Goal: Task Accomplishment & Management: Use online tool/utility

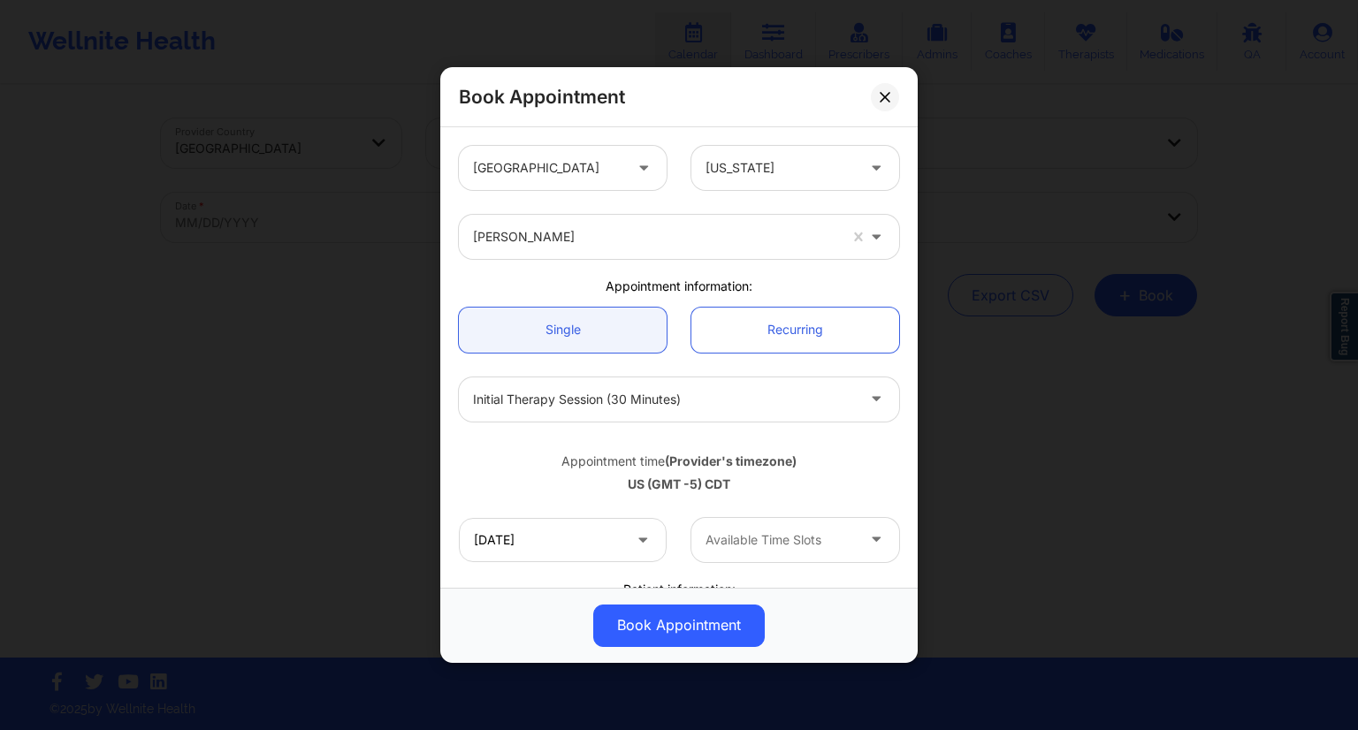
scroll to position [92, 0]
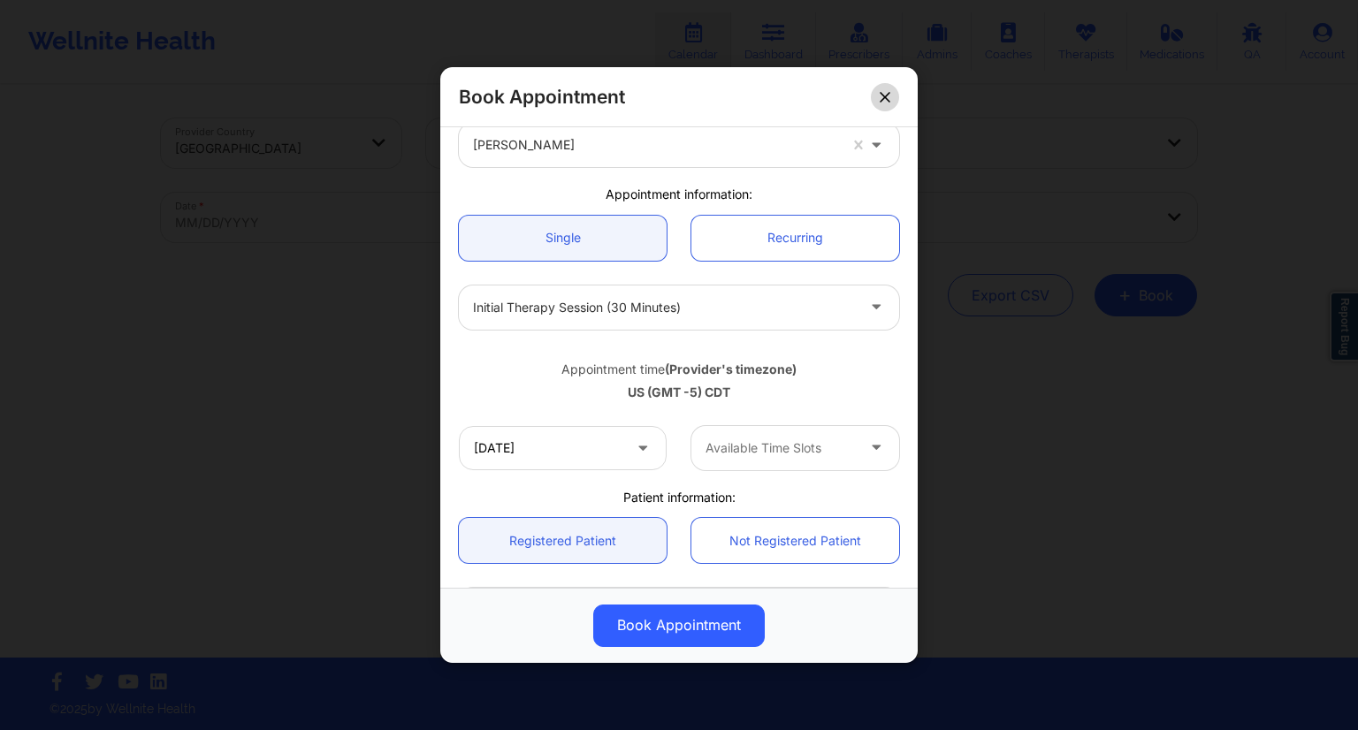
click at [891, 93] on button at bounding box center [885, 97] width 28 height 28
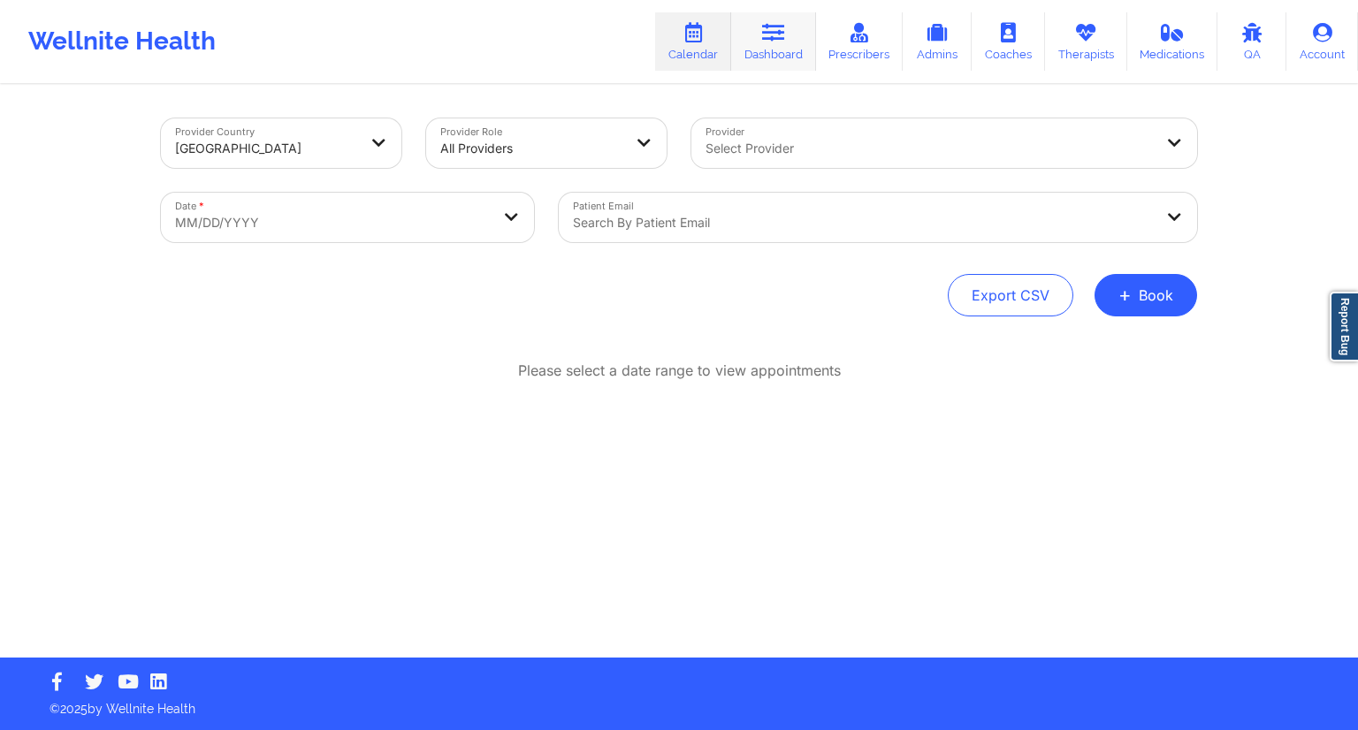
click at [781, 45] on link "Dashboard" at bounding box center [773, 41] width 85 height 58
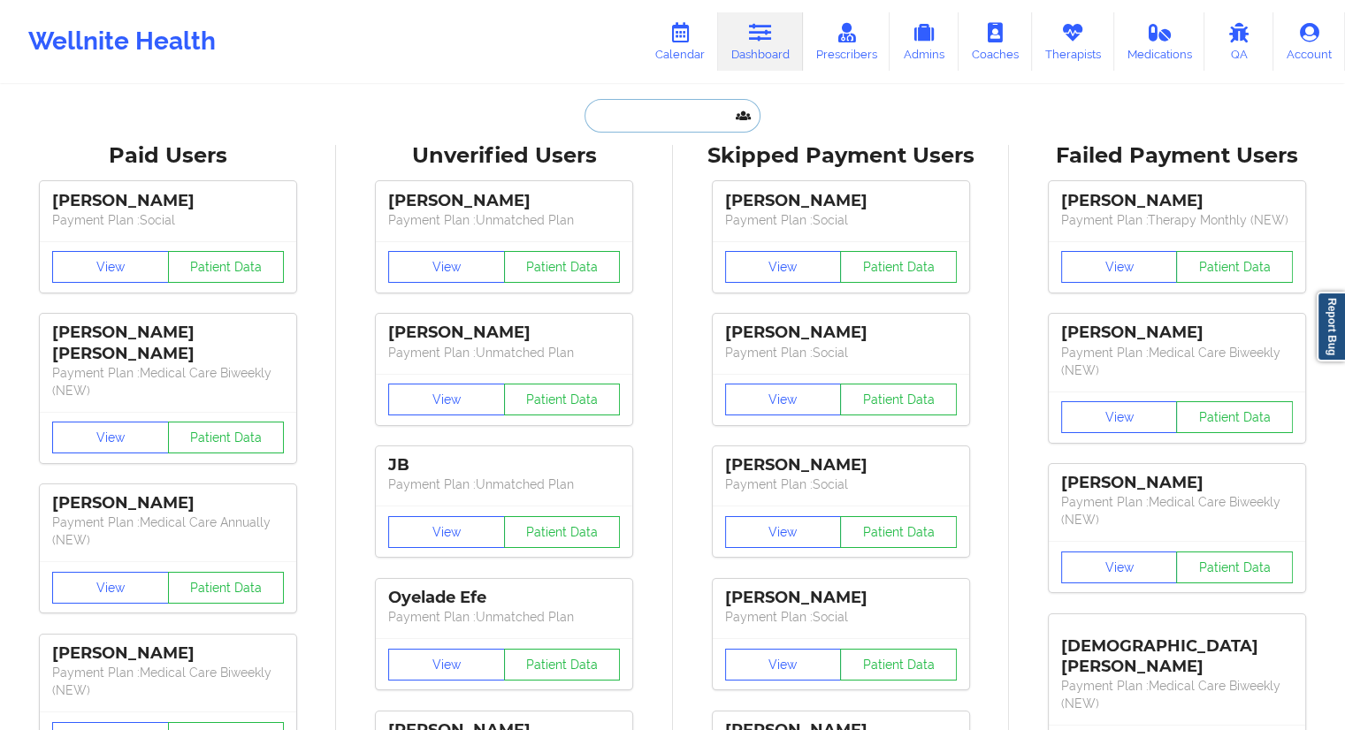
click at [663, 128] on input "text" at bounding box center [671, 116] width 175 height 34
paste input "[EMAIL_ADDRESS]"
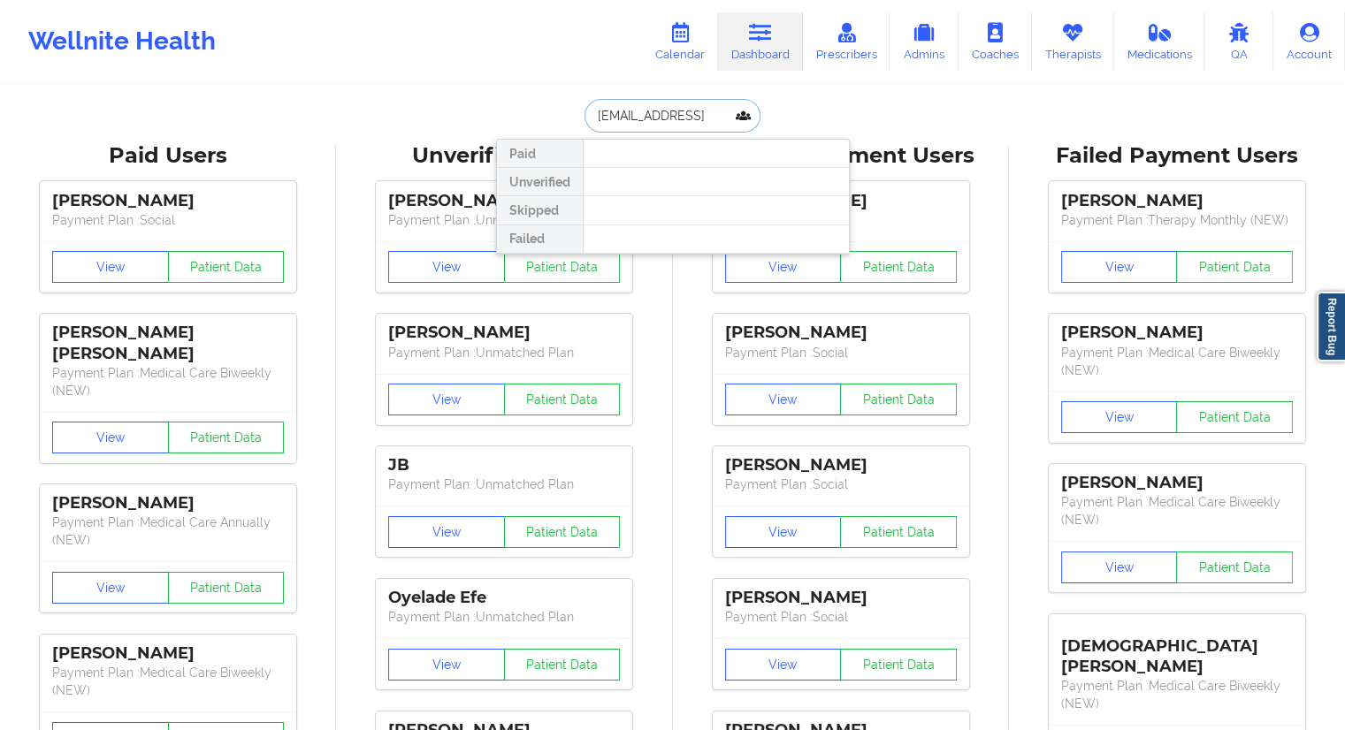
click at [609, 114] on input "[EMAIL_ADDRESS]" at bounding box center [671, 116] width 175 height 34
click at [722, 121] on input "[EMAIL_ADDRESS]" at bounding box center [671, 116] width 175 height 34
type input "[EMAIL_ADDRESS][DOMAIN_NAME]"
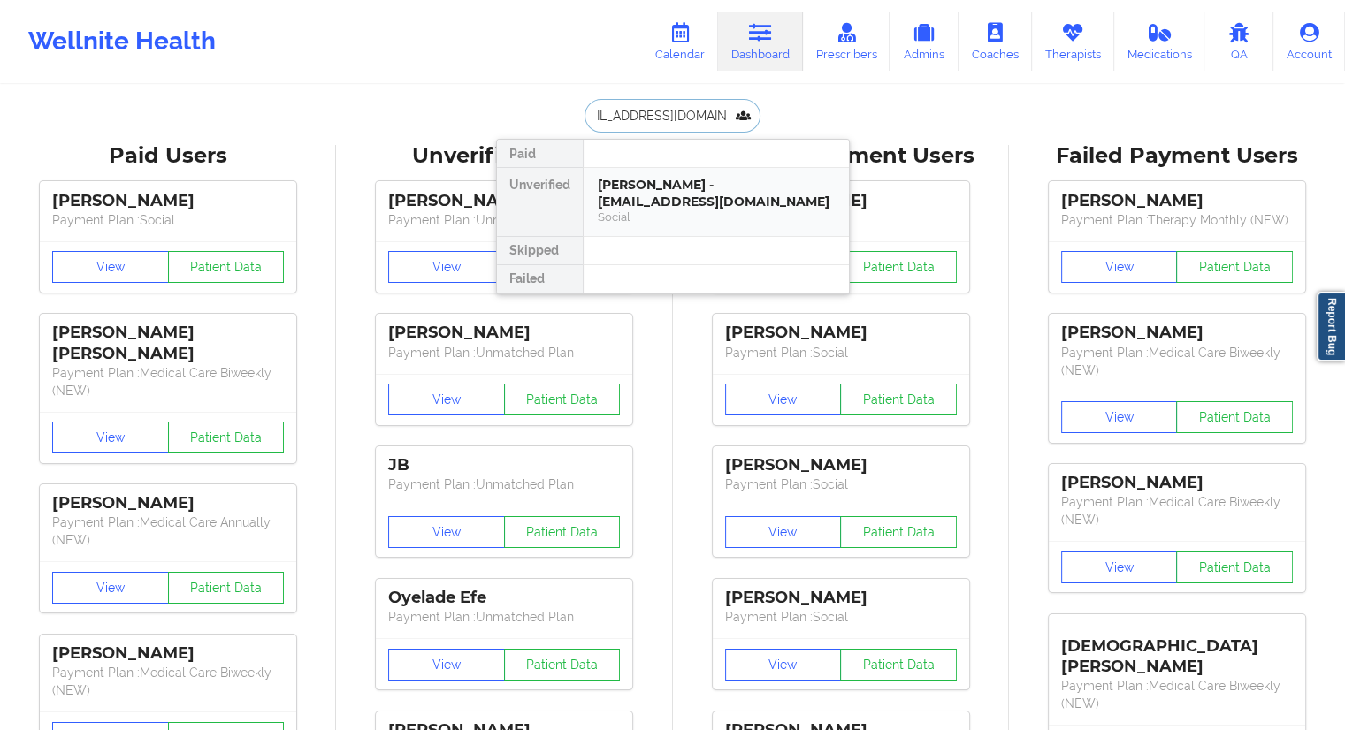
click at [676, 181] on div "[PERSON_NAME] - [EMAIL_ADDRESS][DOMAIN_NAME]" at bounding box center [716, 193] width 237 height 33
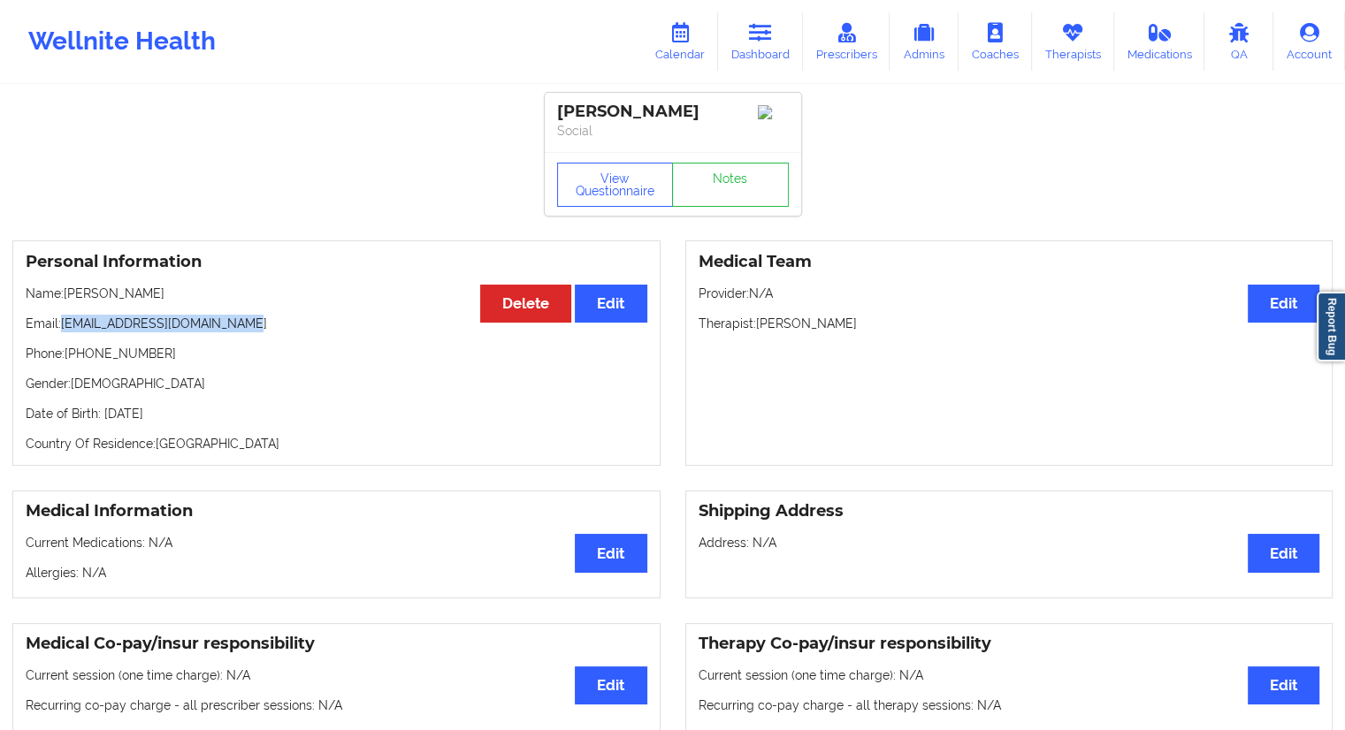
drag, startPoint x: 291, startPoint y: 325, endPoint x: 60, endPoint y: 328, distance: 230.8
click at [60, 328] on p "Email: [EMAIL_ADDRESS][DOMAIN_NAME]" at bounding box center [336, 324] width 621 height 18
copy p "[EMAIL_ADDRESS][DOMAIN_NAME]"
click at [686, 47] on link "Calendar" at bounding box center [680, 41] width 76 height 58
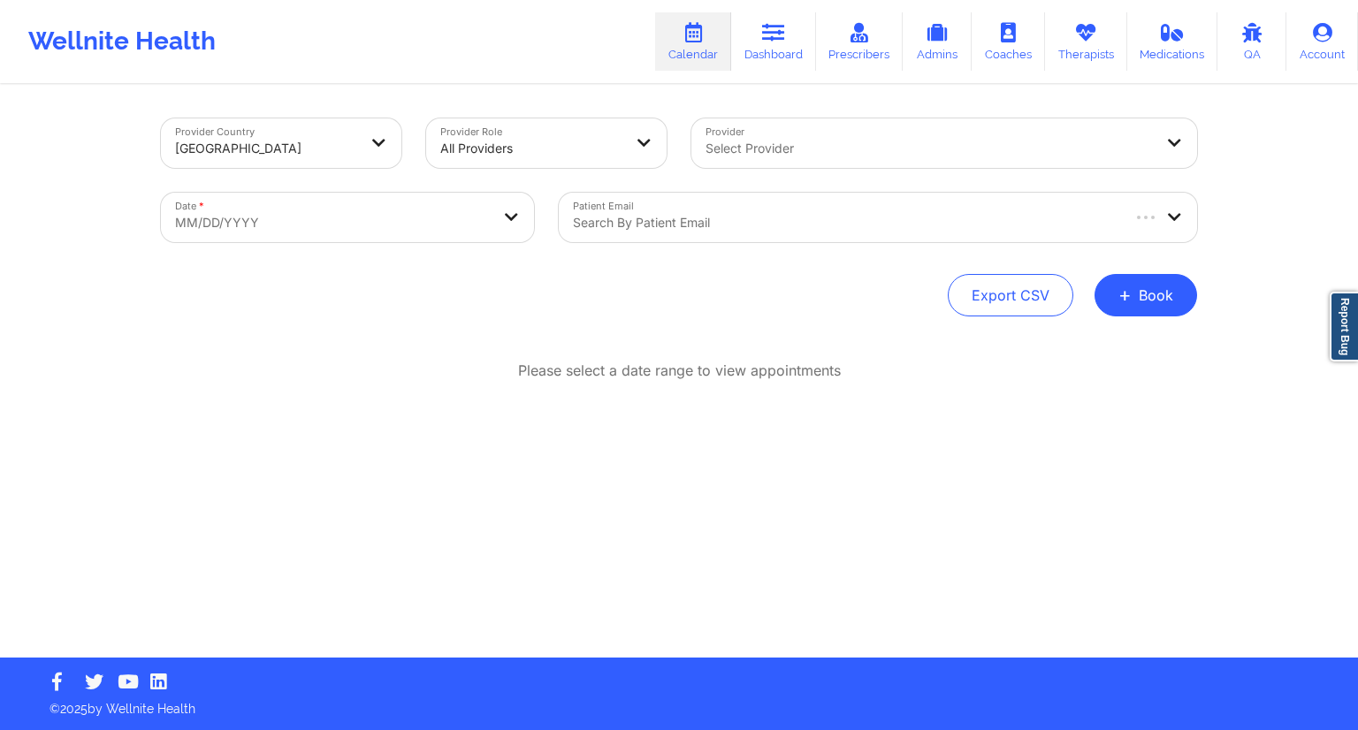
click at [431, 234] on body "Wellnite Health Calendar Dashboard Prescribers Admins Coaches Therapists Medica…" at bounding box center [679, 365] width 1358 height 730
select select "2025-8"
select select "2025-9"
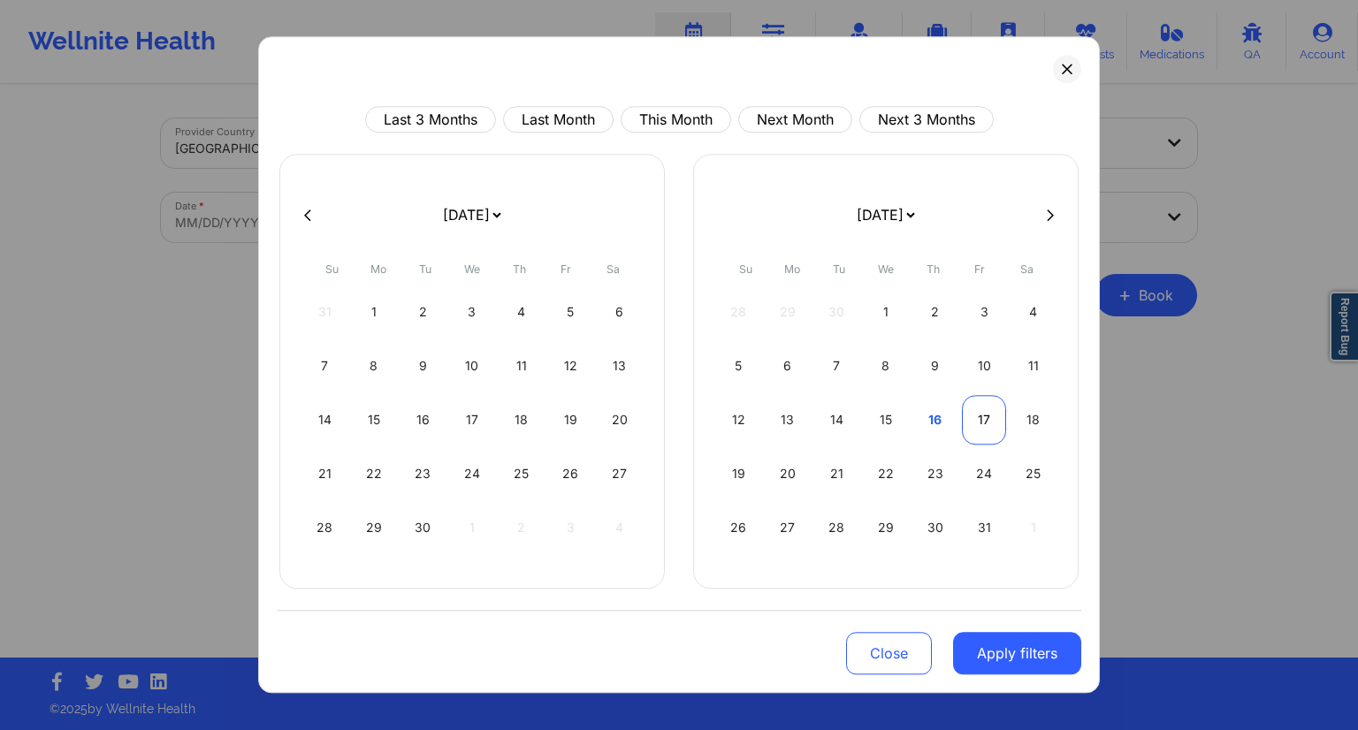
click at [966, 423] on div "17" at bounding box center [984, 420] width 45 height 50
select select "2025-9"
select select "2025-10"
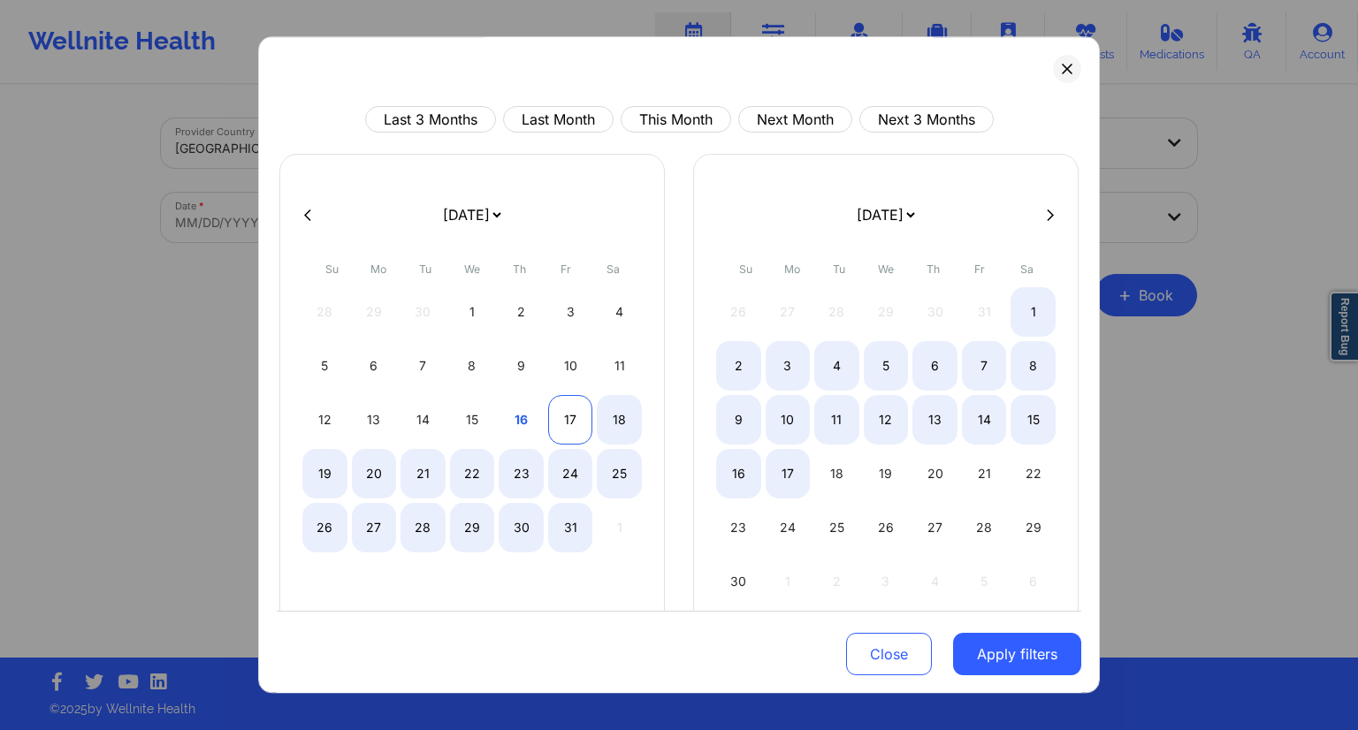
select select "2025-9"
select select "2025-10"
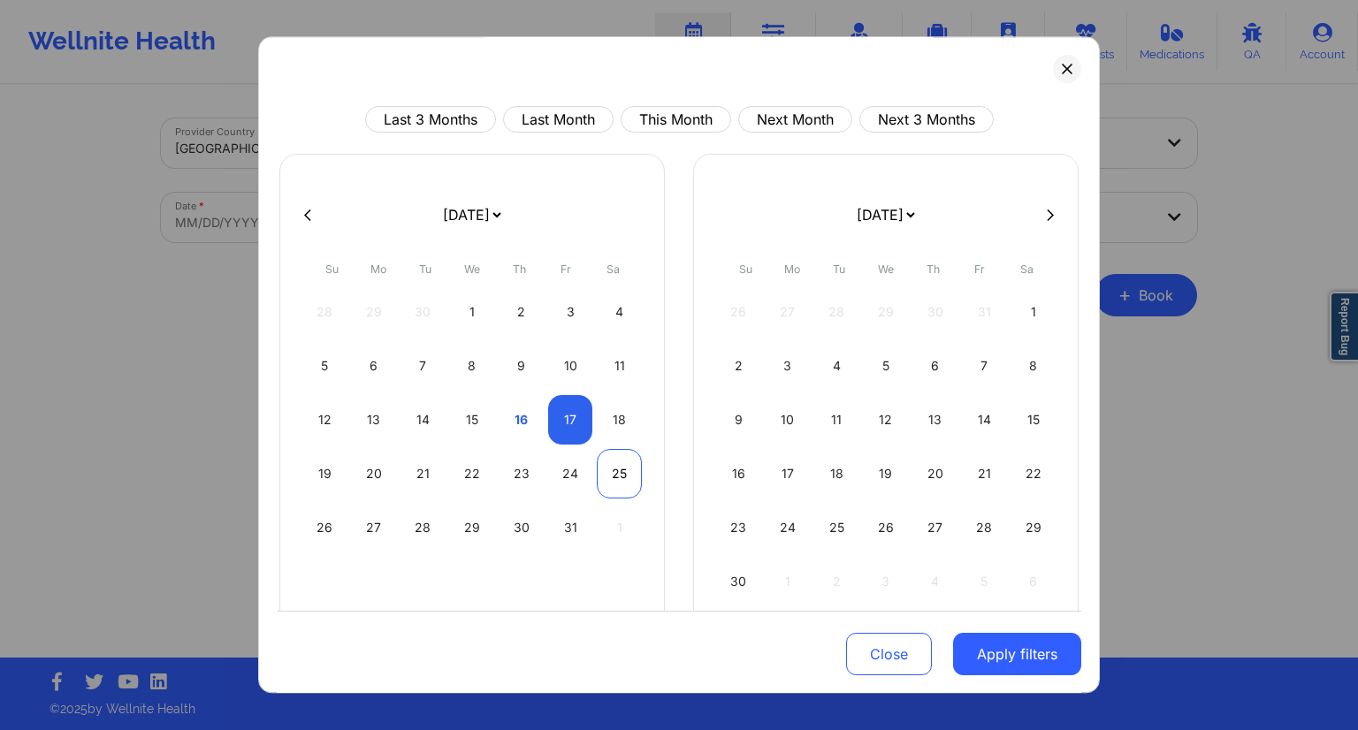
select select "2025-9"
select select "2025-10"
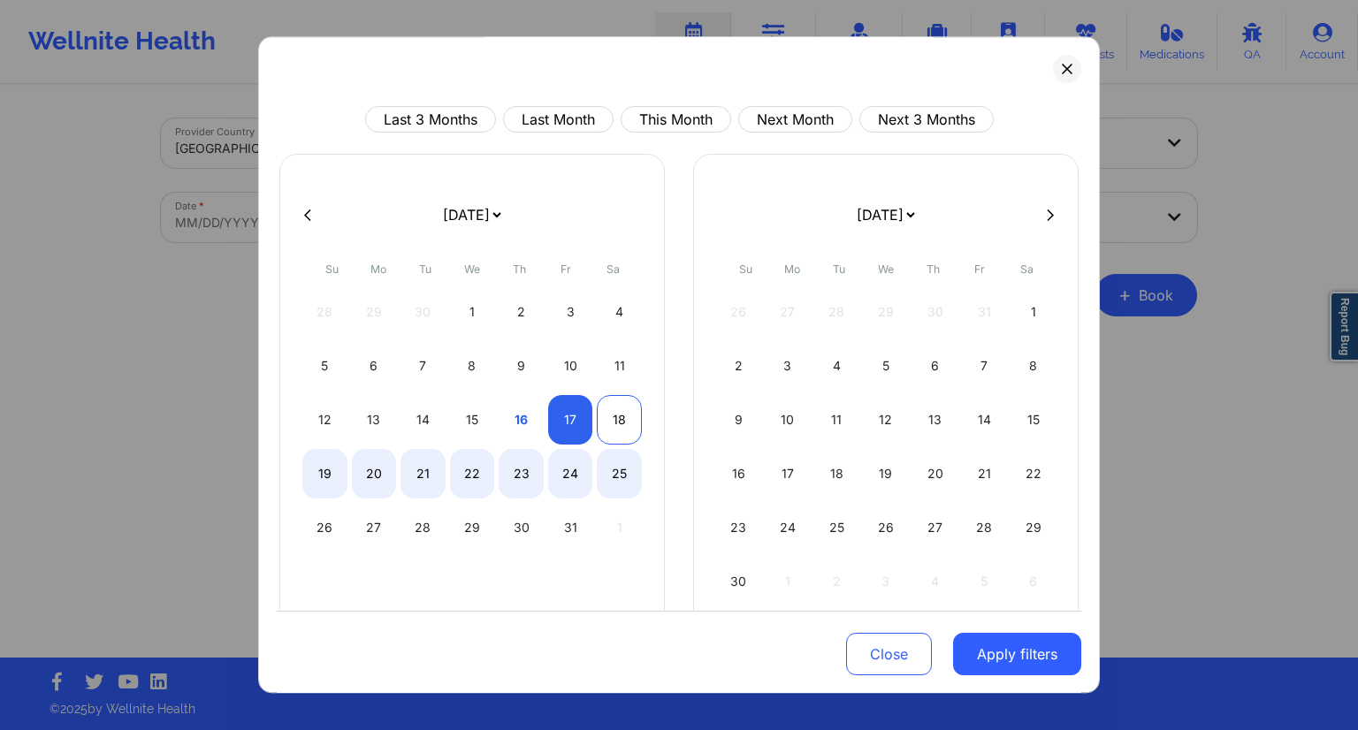
select select "2025-9"
select select "2025-10"
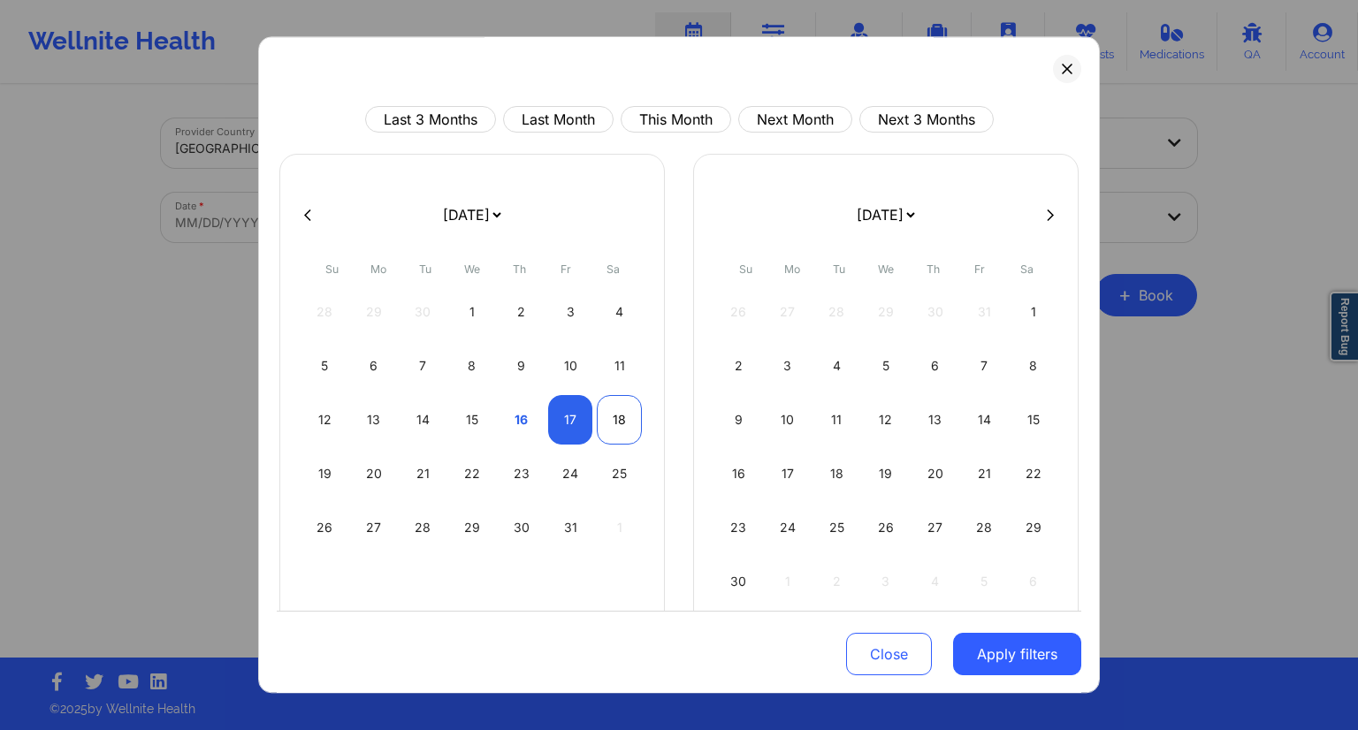
click at [604, 420] on div "18" at bounding box center [619, 420] width 45 height 50
select select "2025-9"
select select "2025-10"
click at [987, 652] on button "Apply filters" at bounding box center [1017, 654] width 128 height 42
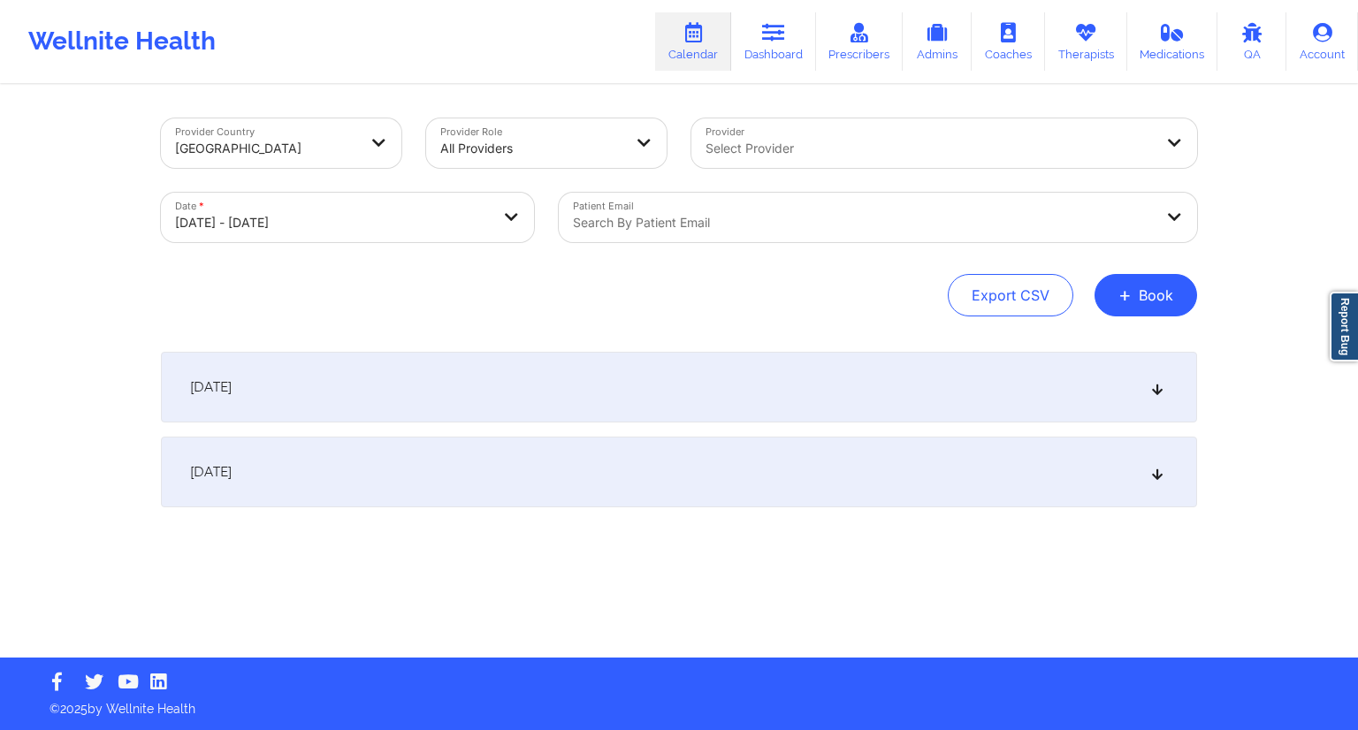
click at [668, 217] on div at bounding box center [863, 222] width 580 height 21
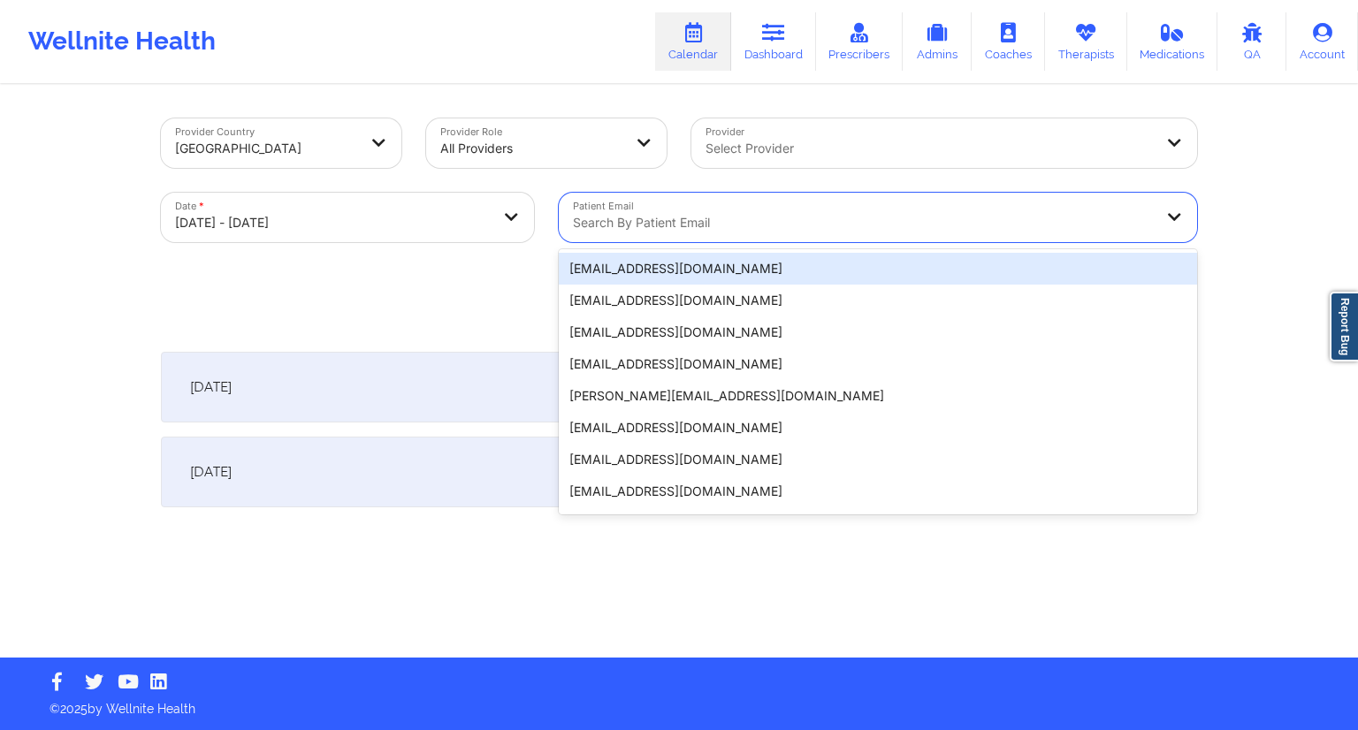
paste input "[EMAIL_ADDRESS][DOMAIN_NAME]"
type input "[EMAIL_ADDRESS][DOMAIN_NAME]"
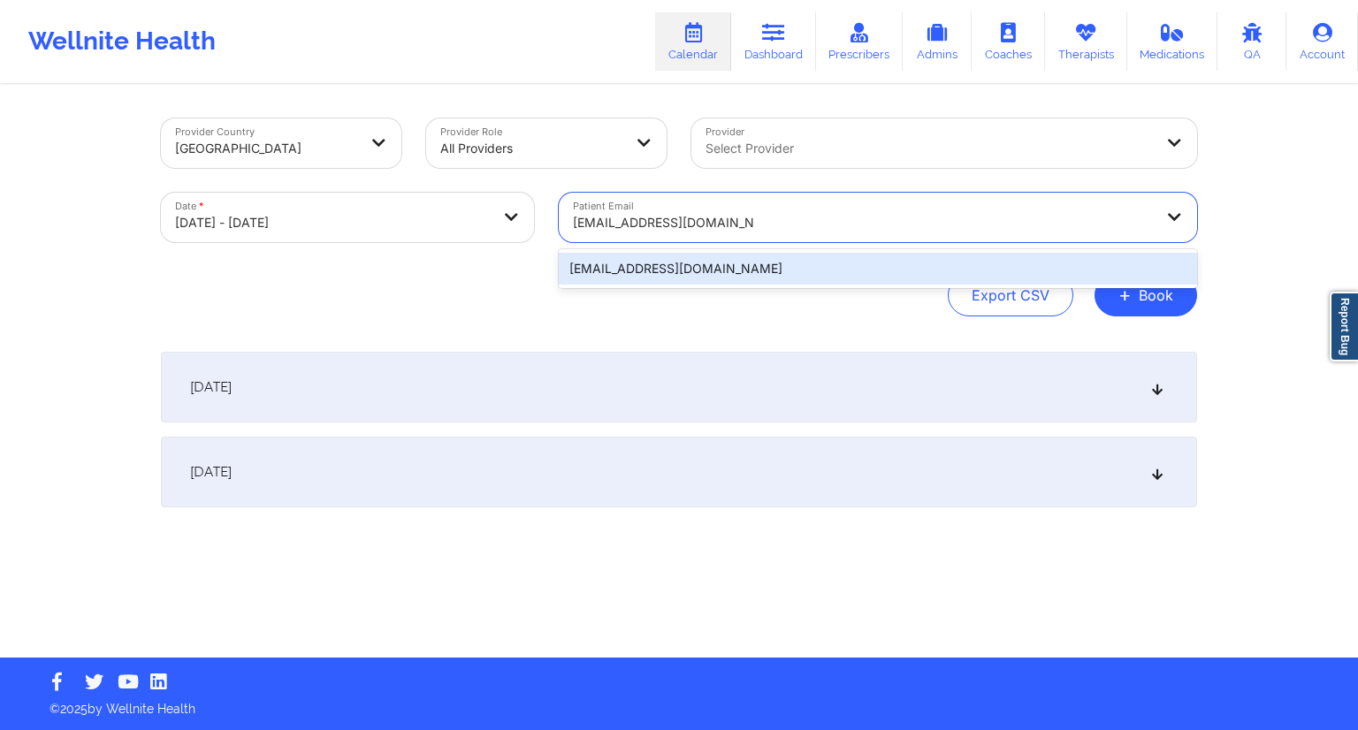
click at [674, 259] on div "[EMAIL_ADDRESS][DOMAIN_NAME]" at bounding box center [878, 269] width 638 height 32
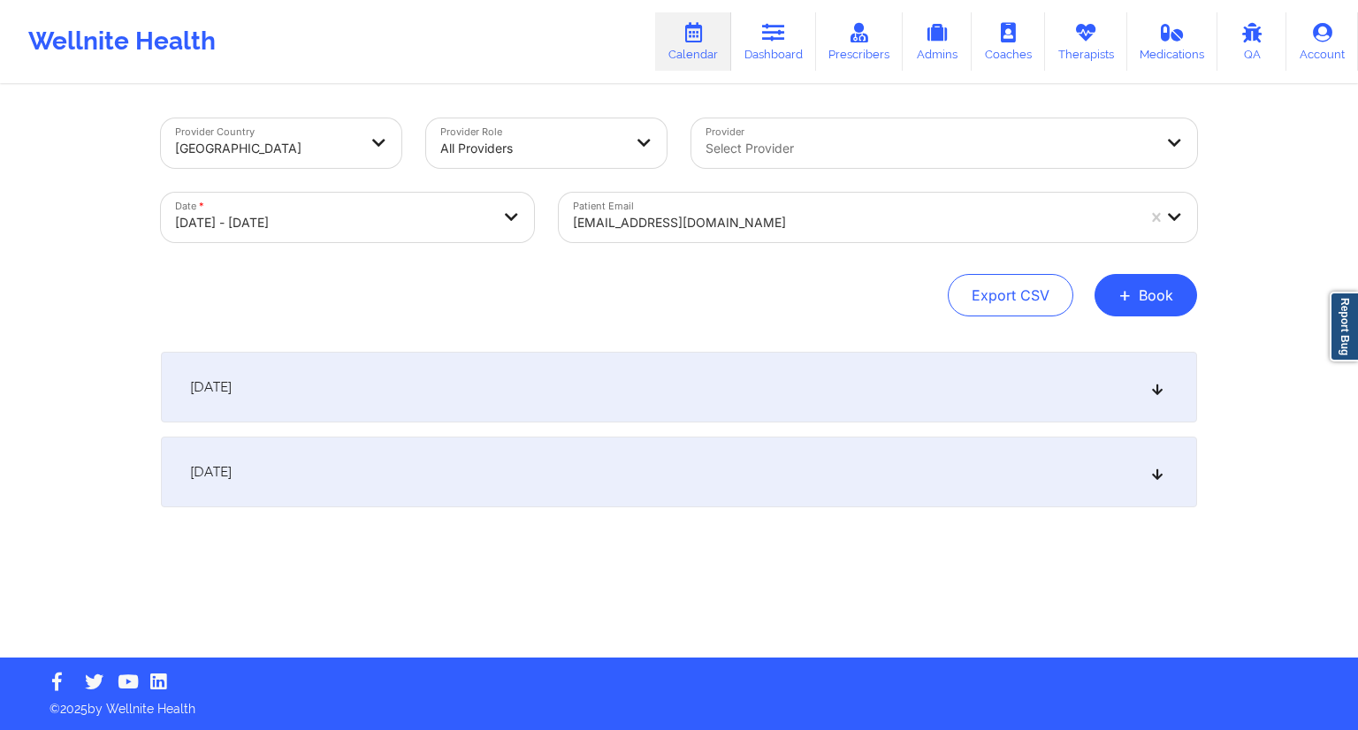
click at [400, 414] on div "[DATE]" at bounding box center [679, 387] width 1036 height 71
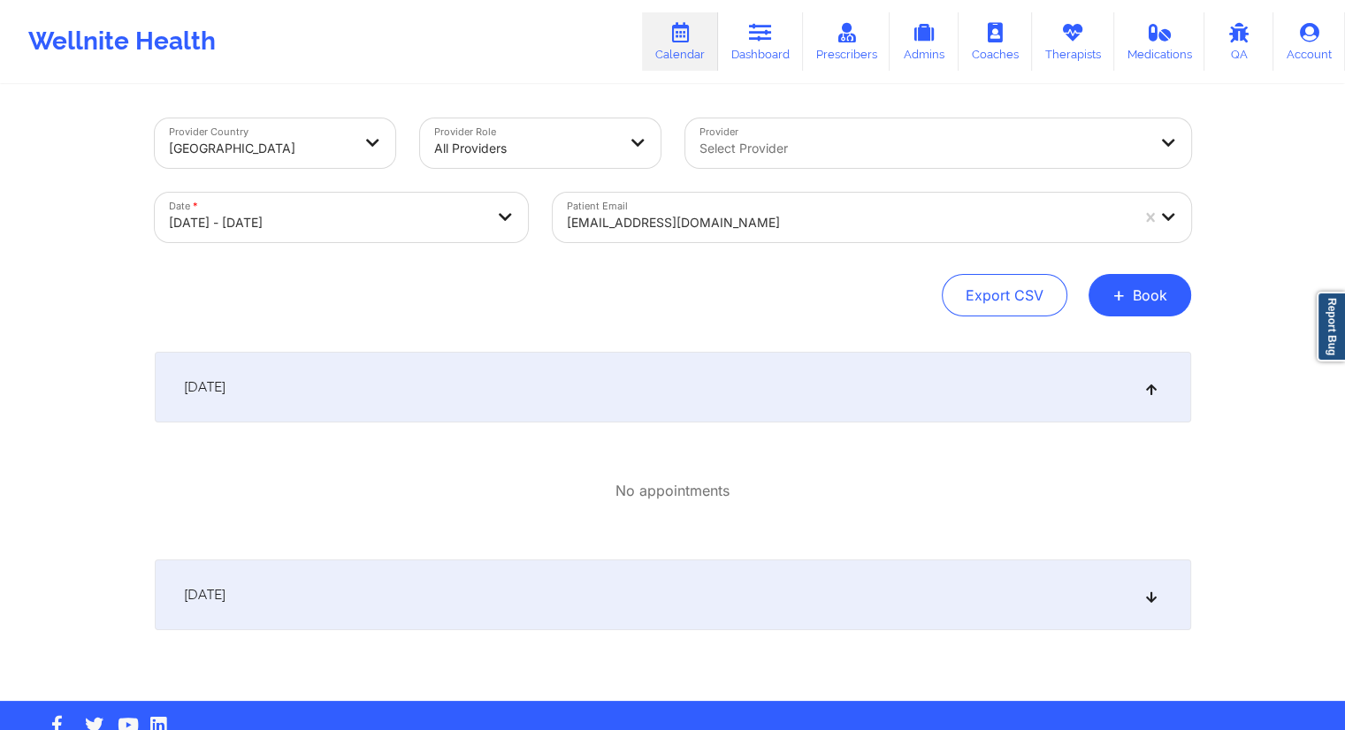
click at [411, 591] on div "[DATE]" at bounding box center [673, 595] width 1036 height 71
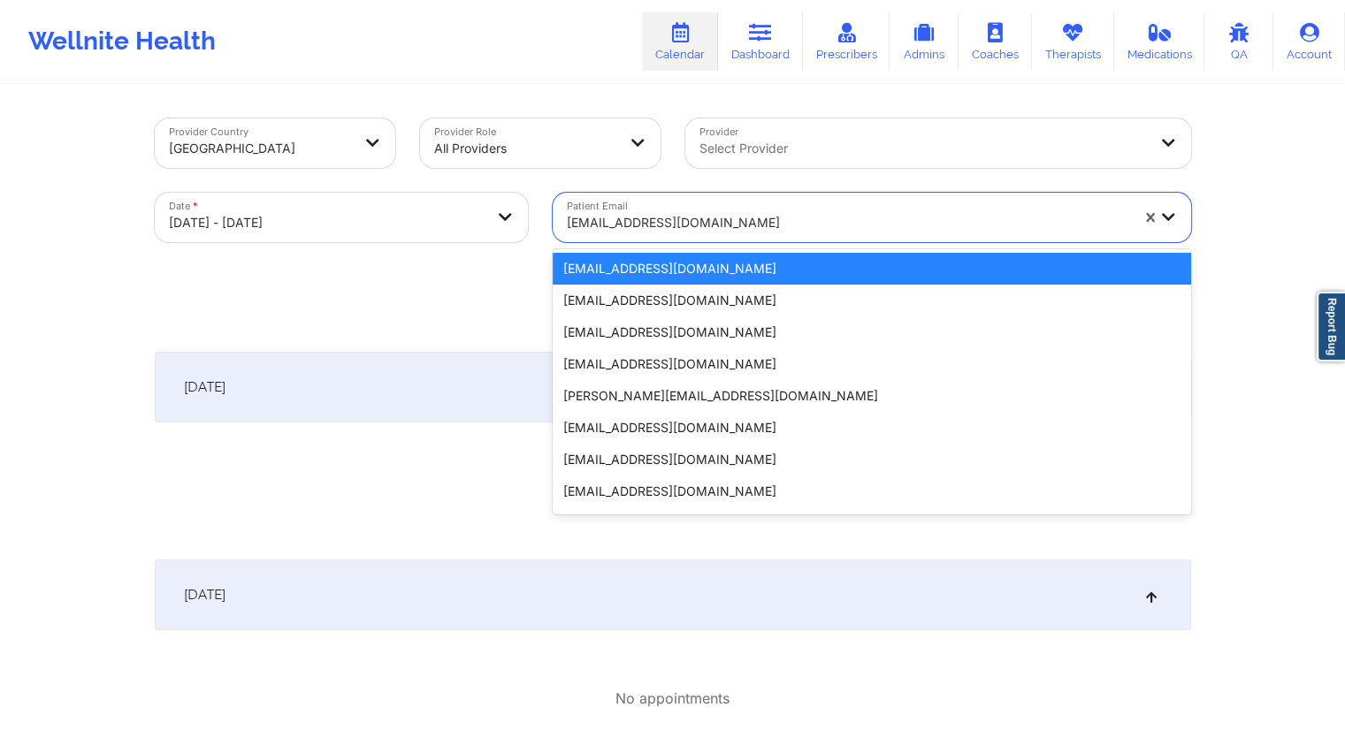
click at [732, 224] on div at bounding box center [848, 222] width 562 height 21
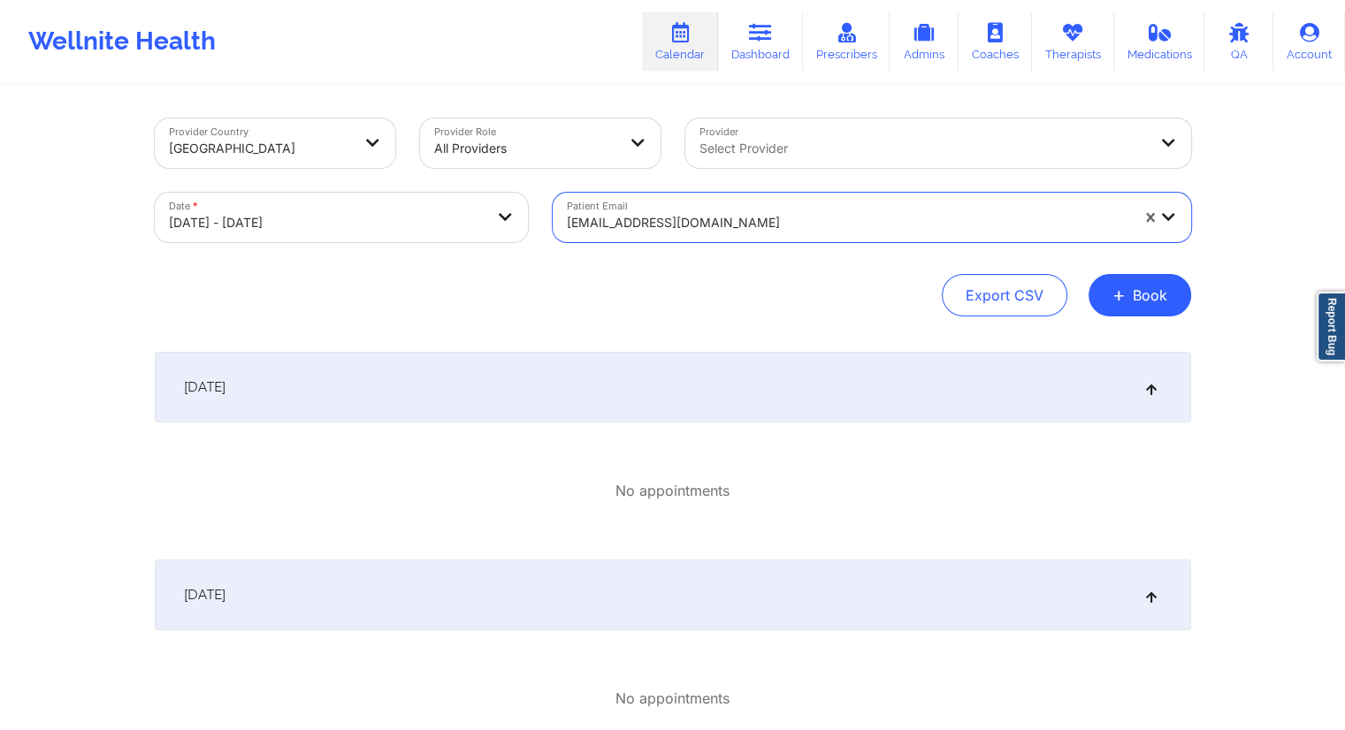
click at [753, 136] on div "Select Provider" at bounding box center [916, 143] width 463 height 50
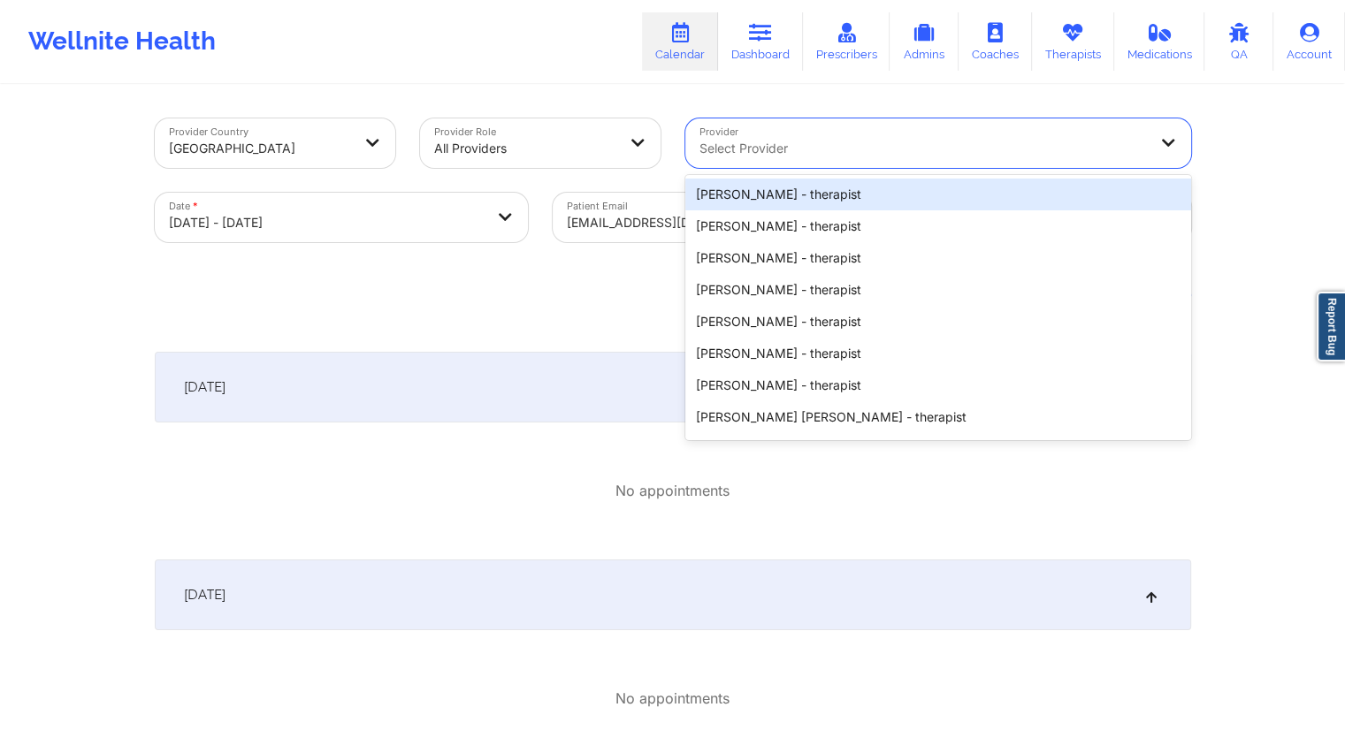
paste input "[PERSON_NAME]"
type input "[PERSON_NAME]"
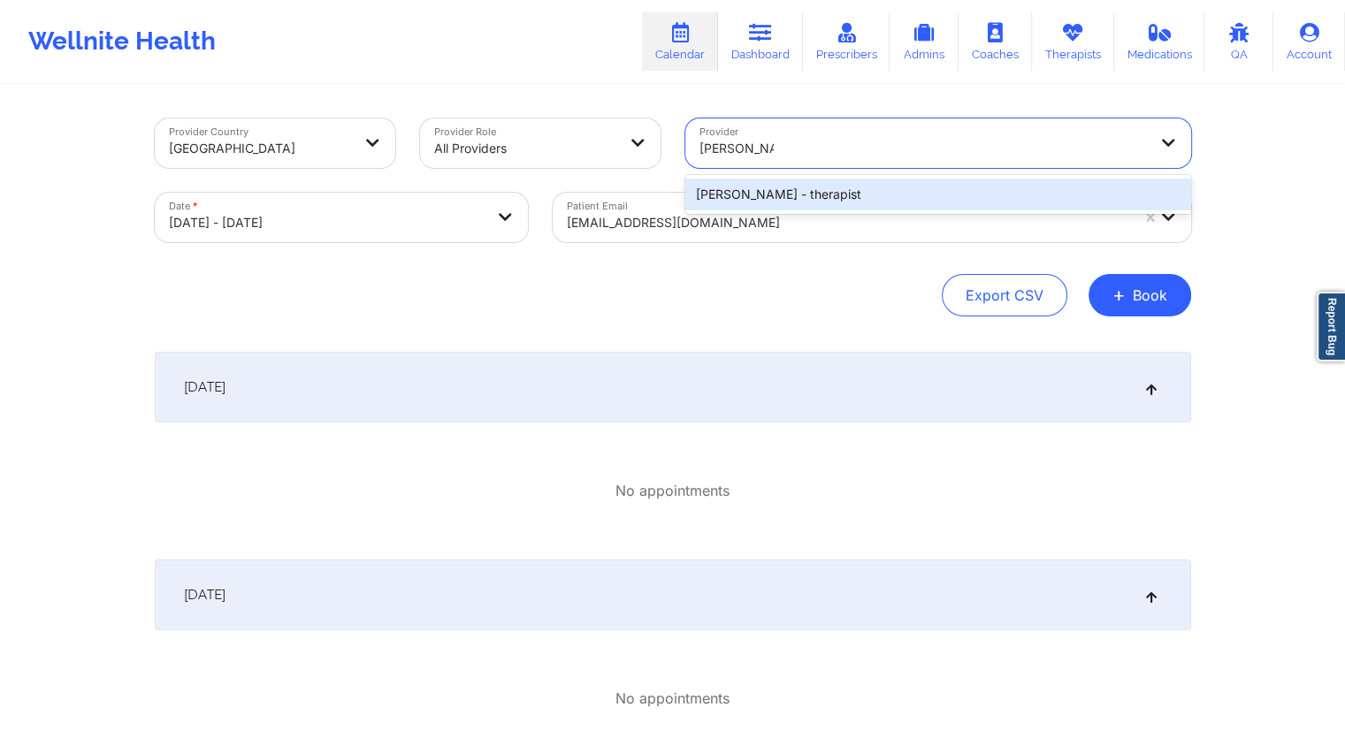
click at [754, 197] on div "[PERSON_NAME] - therapist" at bounding box center [938, 195] width 506 height 32
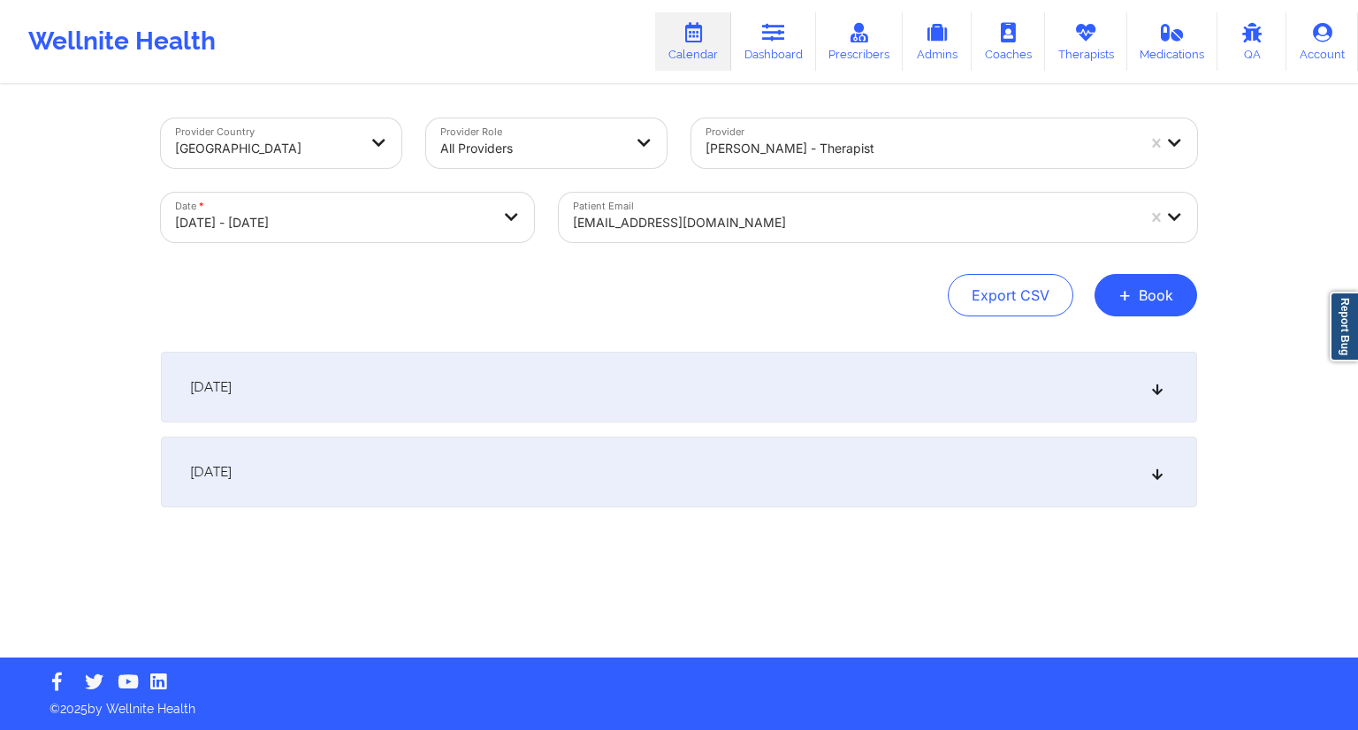
click at [655, 278] on div "Export CSV + Book" at bounding box center [679, 295] width 1036 height 42
click at [482, 387] on div "[DATE]" at bounding box center [679, 387] width 1036 height 71
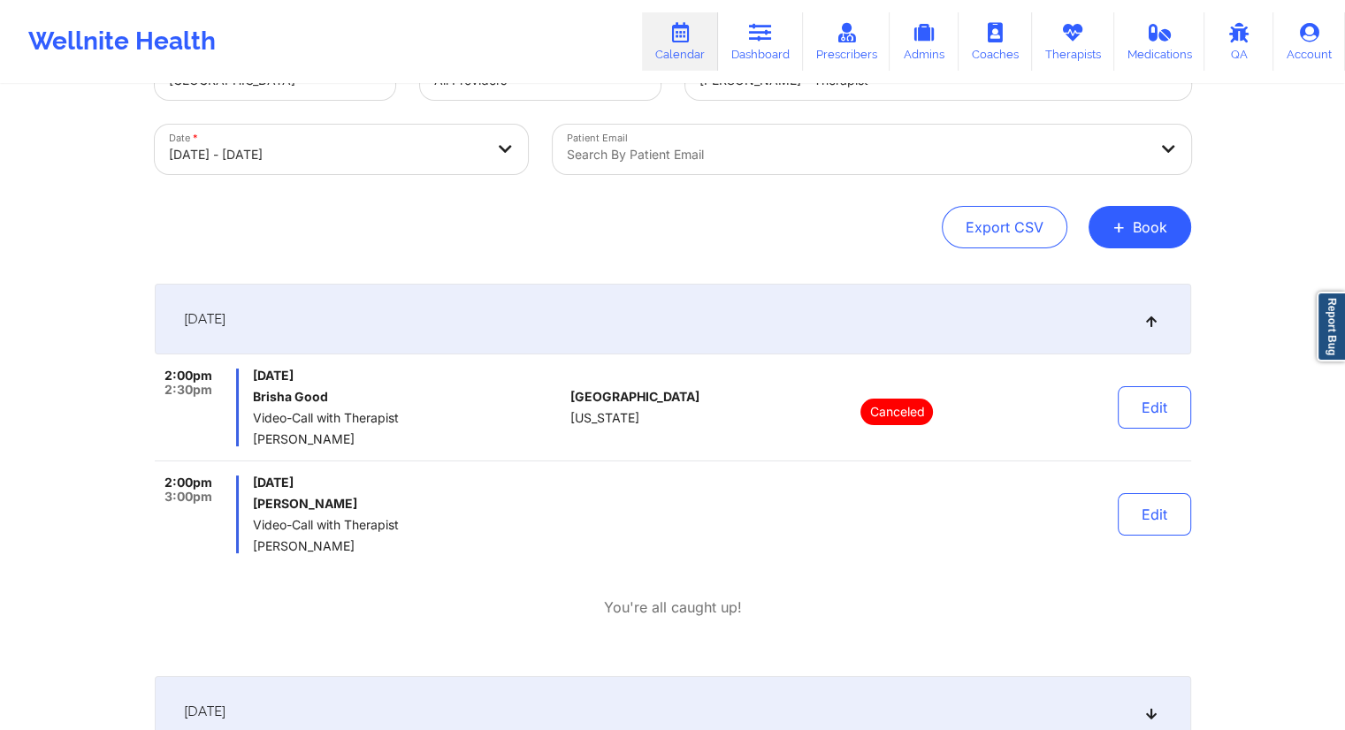
scroll to position [177, 0]
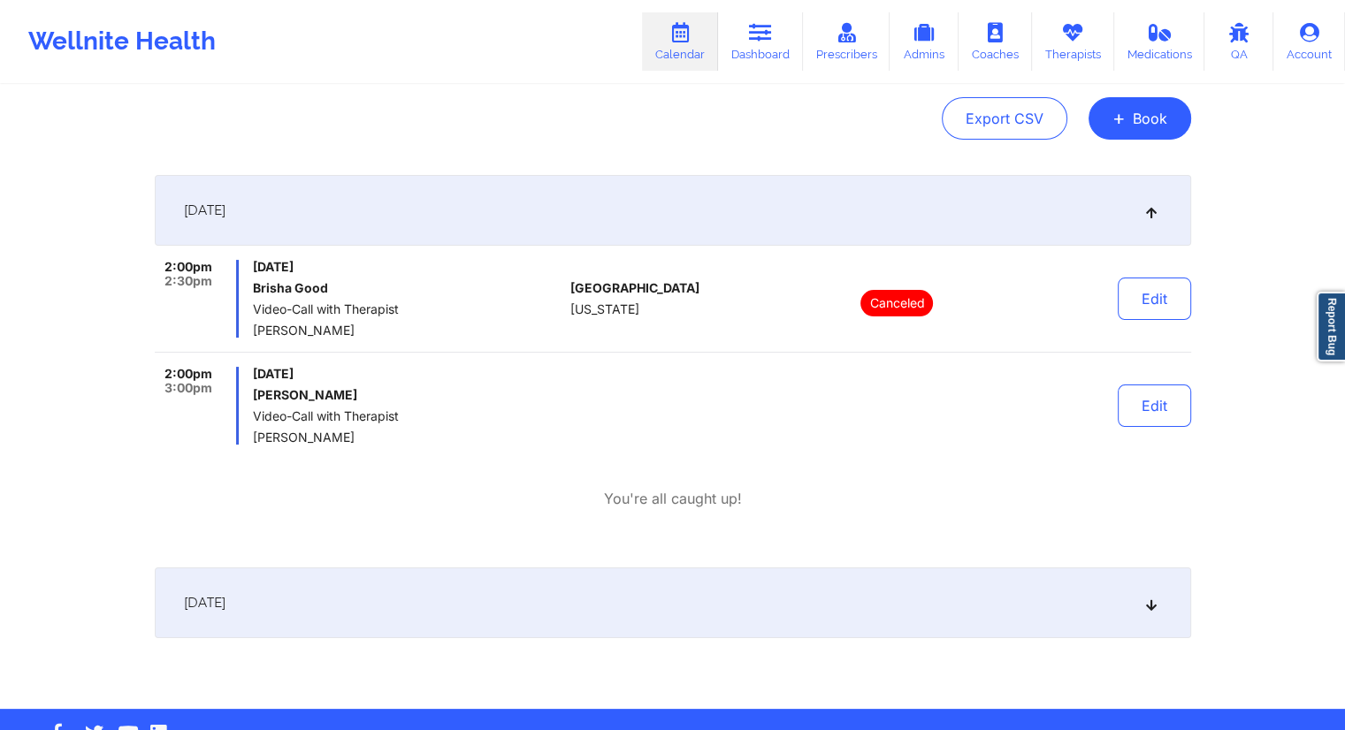
click at [544, 597] on div "[DATE]" at bounding box center [673, 603] width 1036 height 71
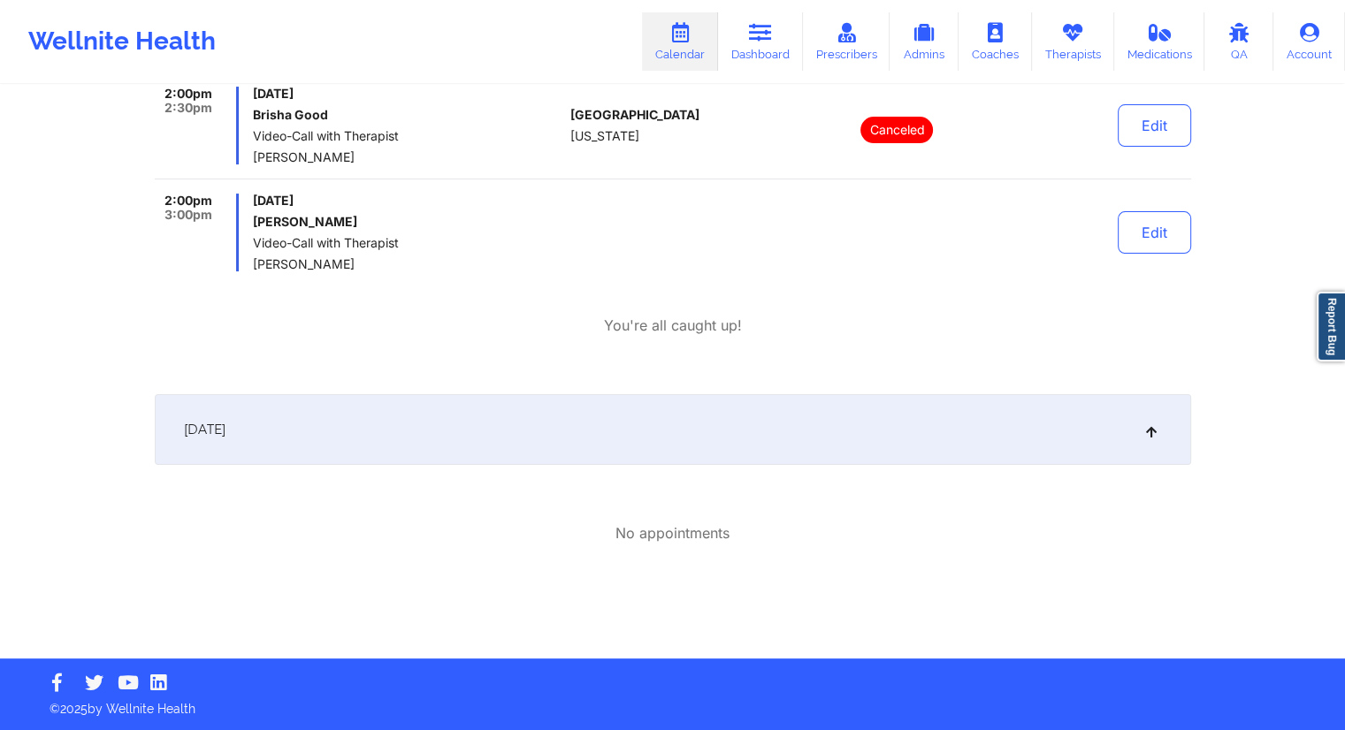
click at [541, 450] on div "[DATE]" at bounding box center [673, 429] width 1036 height 71
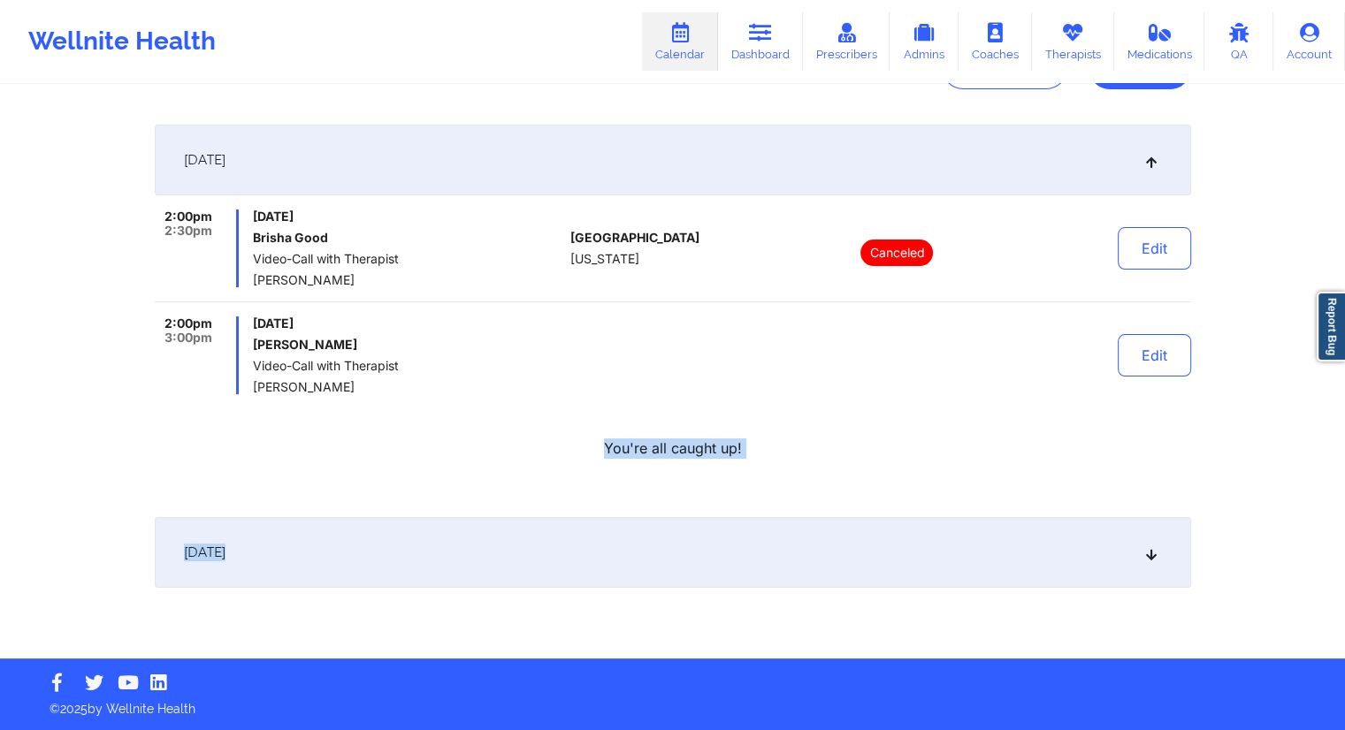
drag, startPoint x: 543, startPoint y: 449, endPoint x: 553, endPoint y: 528, distance: 79.3
click at [551, 525] on div "[DATE] 2:00pm 2:30pm [DATE] Brisha Good Video-Call with Therapist [PERSON_NAME]…" at bounding box center [673, 356] width 1036 height 463
click at [592, 553] on div "[DATE]" at bounding box center [673, 552] width 1036 height 71
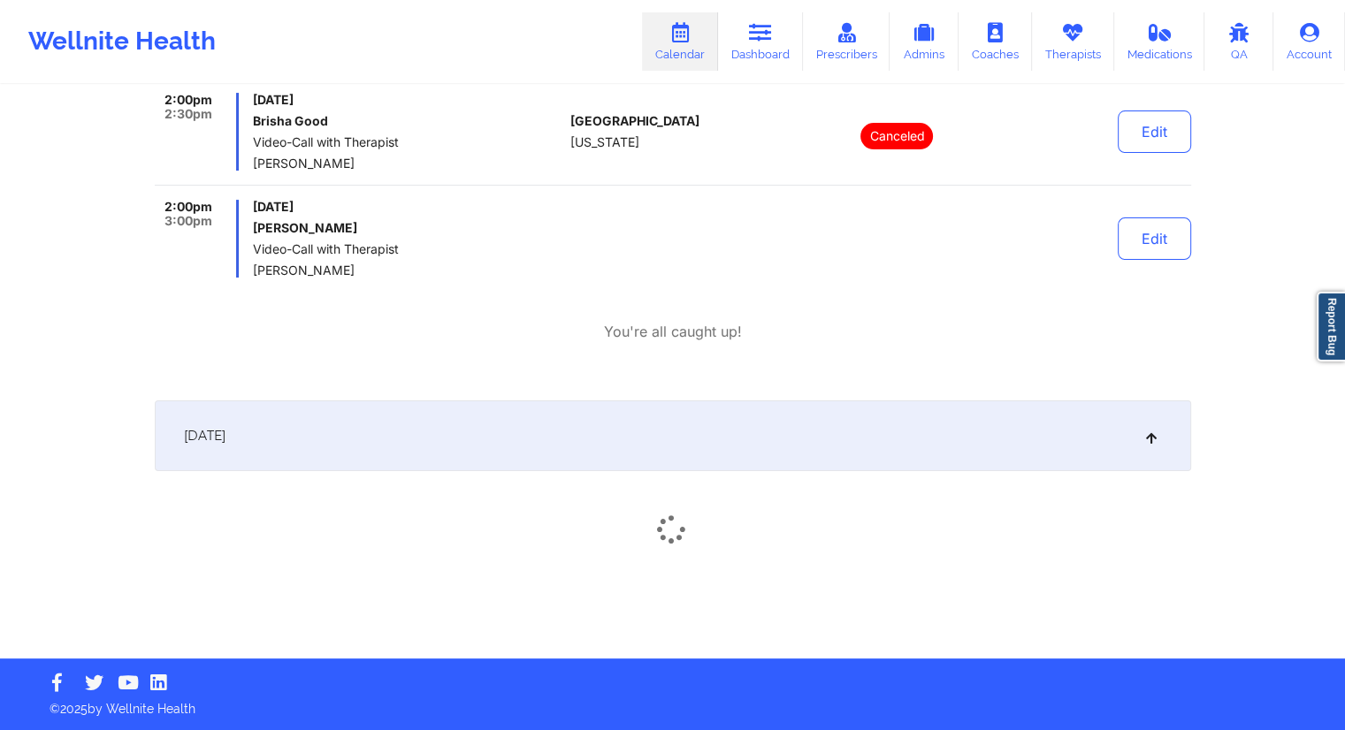
scroll to position [350, 0]
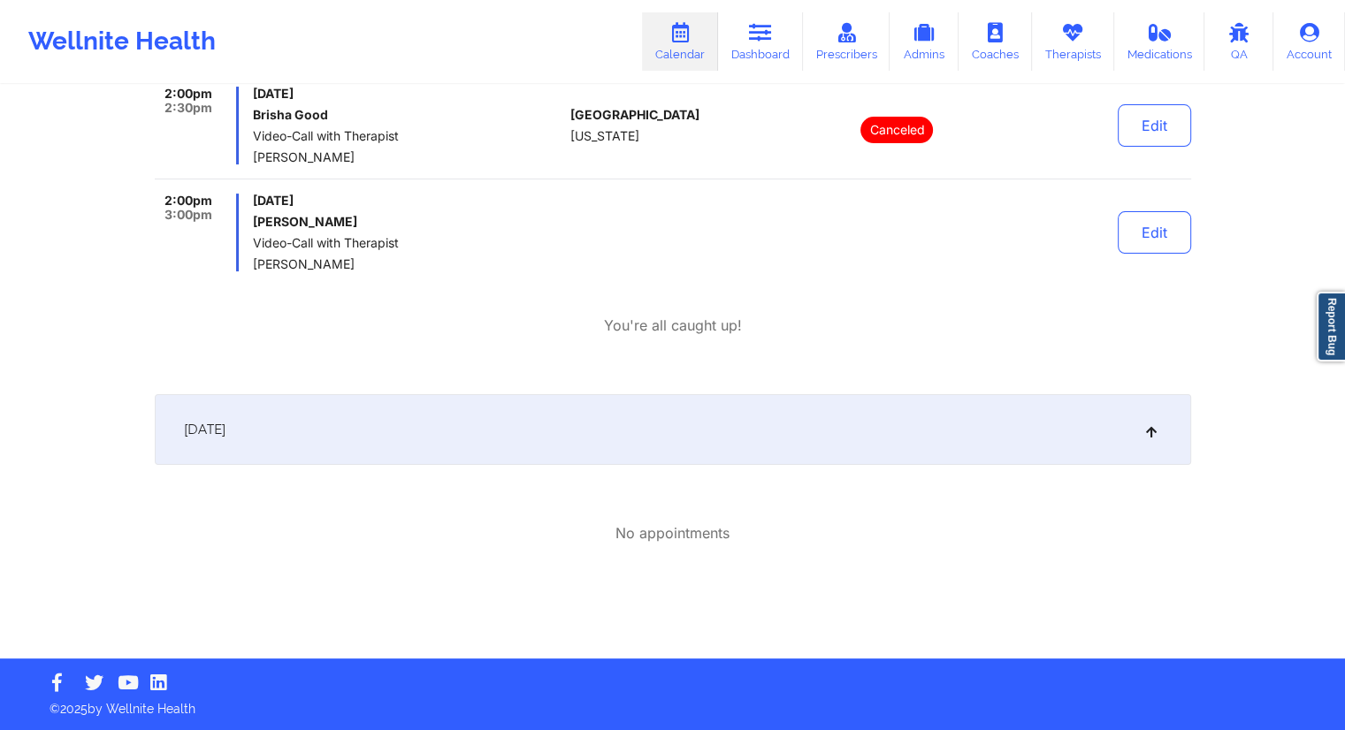
drag, startPoint x: 594, startPoint y: 551, endPoint x: 341, endPoint y: 269, distance: 378.8
click at [341, 270] on div "[DATE] 2:00pm 2:30pm [DATE] Brisha Good Video-Call with Therapist [PERSON_NAME]…" at bounding box center [673, 295] width 1036 height 586
click at [280, 293] on div "2:00pm 2:30pm [DATE] Brisha Good Video-Call with Therapist [PERSON_NAME] [GEOGR…" at bounding box center [673, 211] width 1036 height 249
drag, startPoint x: 337, startPoint y: 264, endPoint x: 256, endPoint y: 266, distance: 80.5
click at [256, 266] on span "[PERSON_NAME]" at bounding box center [408, 264] width 310 height 14
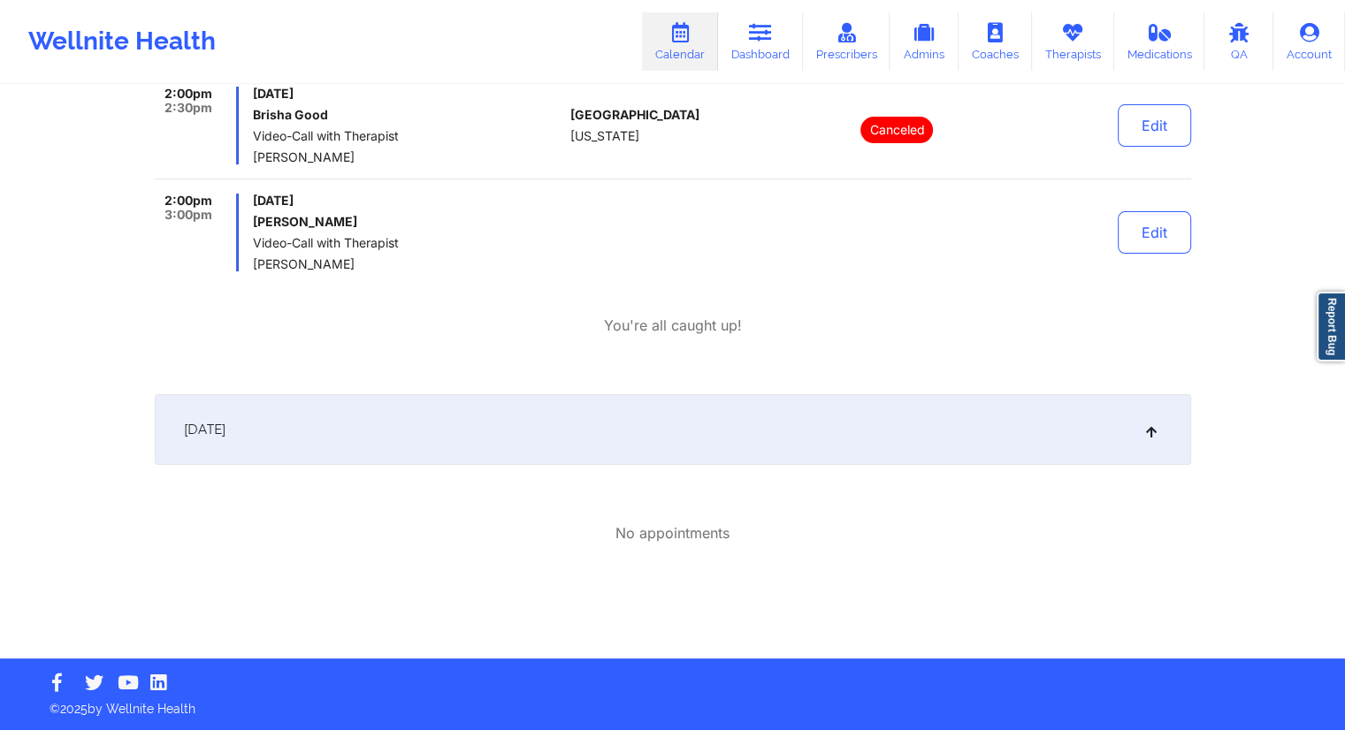
copy span "[PERSON_NAME]"
drag, startPoint x: 386, startPoint y: 217, endPoint x: 251, endPoint y: 214, distance: 135.3
click at [251, 214] on div "2:00pm 3:00pm [DATE] [PERSON_NAME] Video-Call with Therapist [PERSON_NAME]" at bounding box center [359, 233] width 409 height 78
copy h6 "[PERSON_NAME]"
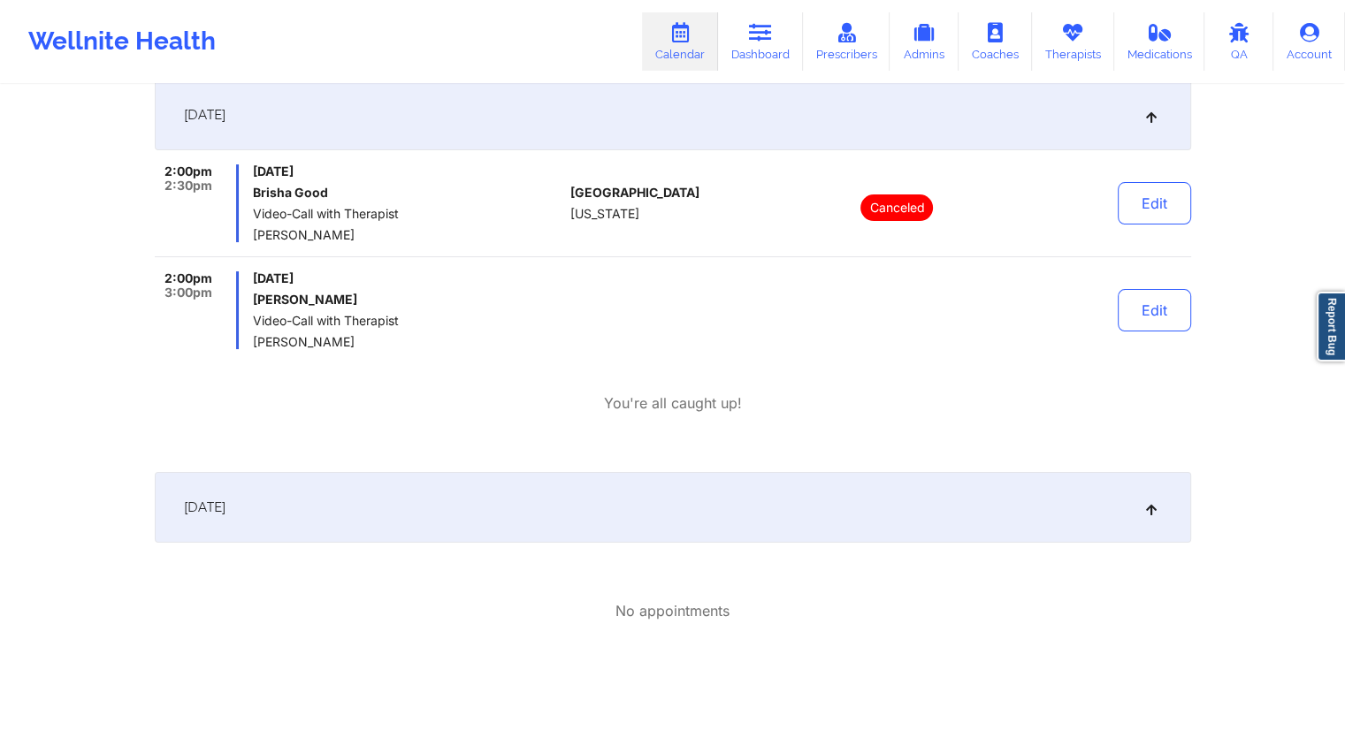
scroll to position [85, 0]
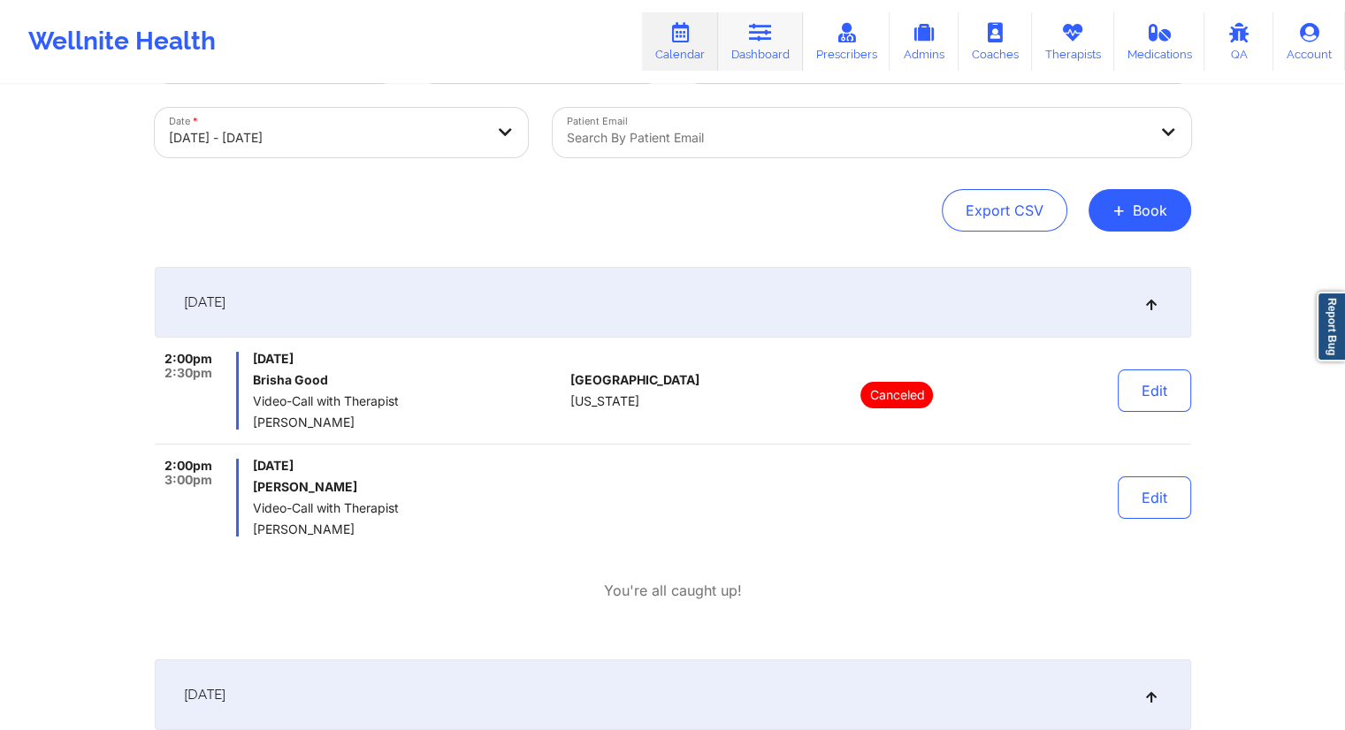
click at [739, 36] on link "Dashboard" at bounding box center [760, 41] width 85 height 58
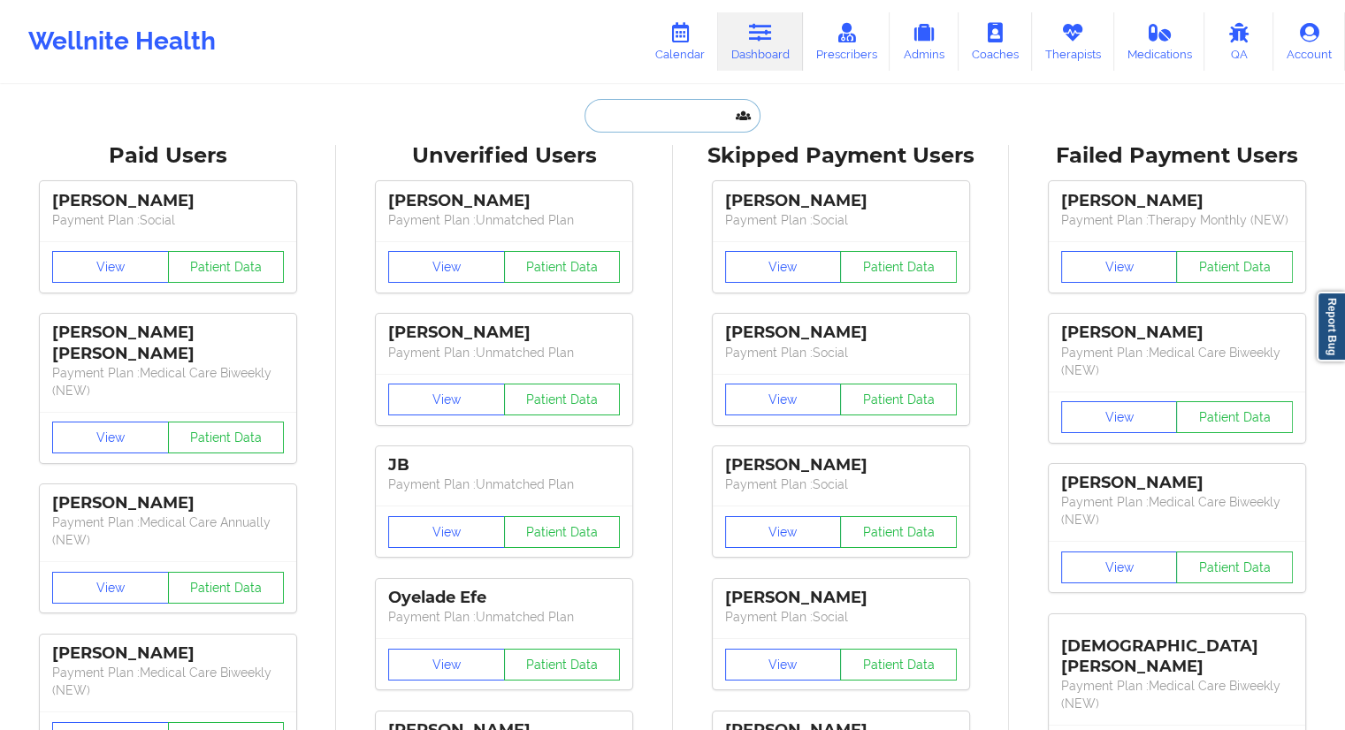
click at [626, 125] on input "text" at bounding box center [671, 116] width 175 height 34
paste input "[PERSON_NAME]"
type input "[PERSON_NAME]"
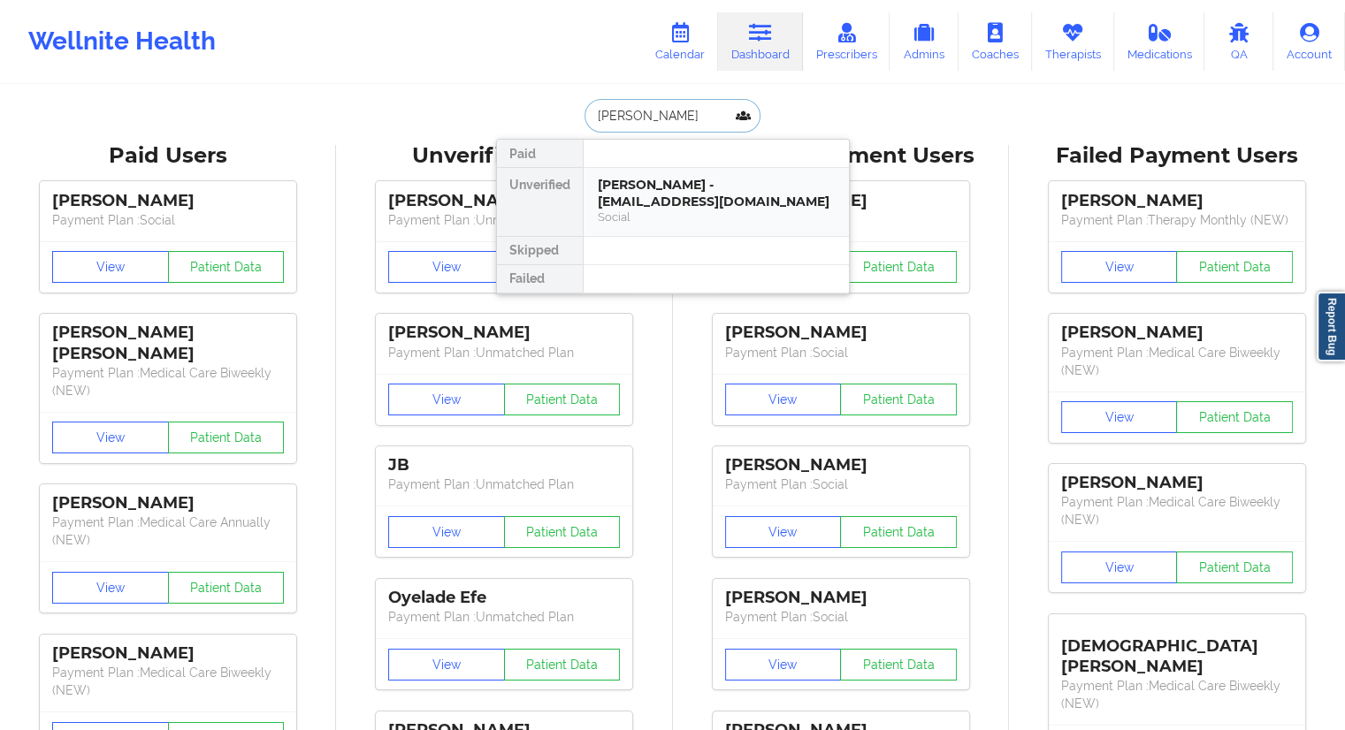
click at [650, 194] on div "[PERSON_NAME] - [EMAIL_ADDRESS][DOMAIN_NAME]" at bounding box center [716, 193] width 237 height 33
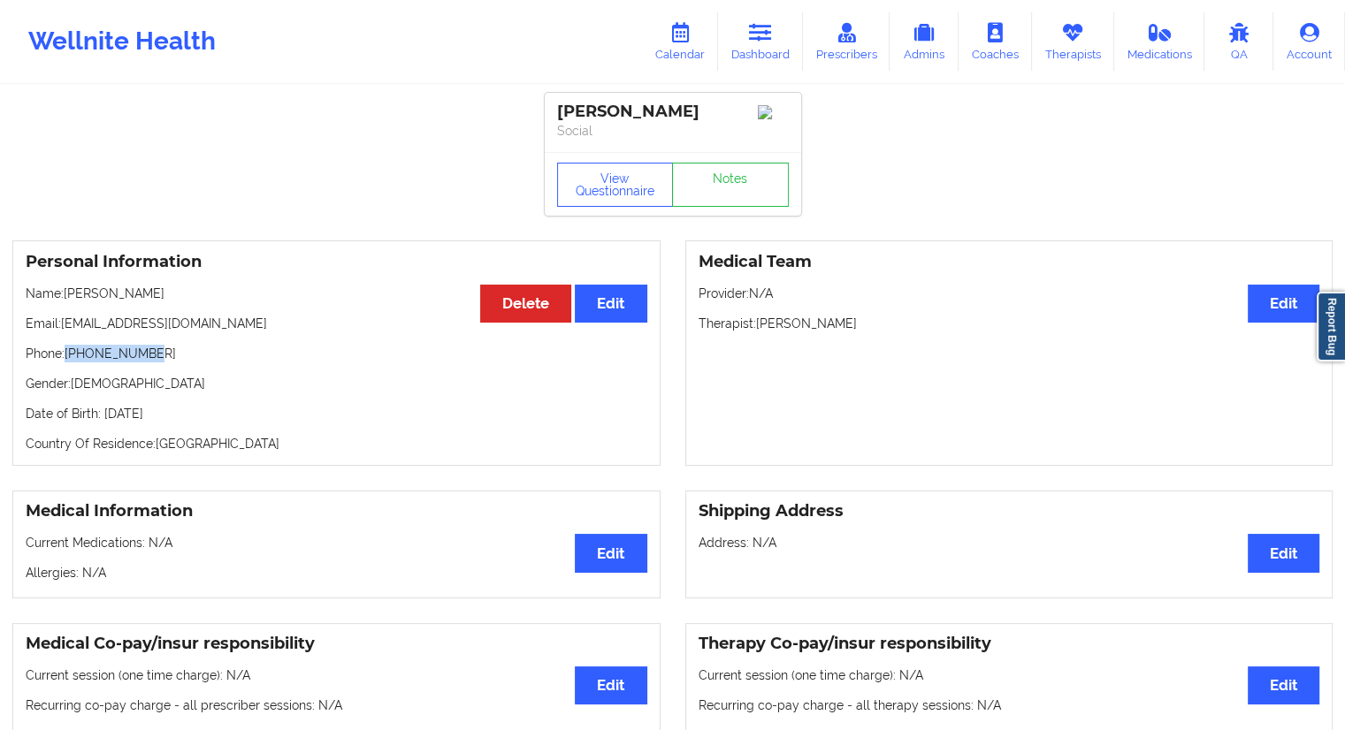
drag, startPoint x: 187, startPoint y: 355, endPoint x: 67, endPoint y: 355, distance: 120.2
click at [67, 355] on p "Phone: [PHONE_NUMBER]" at bounding box center [336, 354] width 621 height 18
copy p "[PHONE_NUMBER]"
click at [759, 41] on icon at bounding box center [760, 32] width 23 height 19
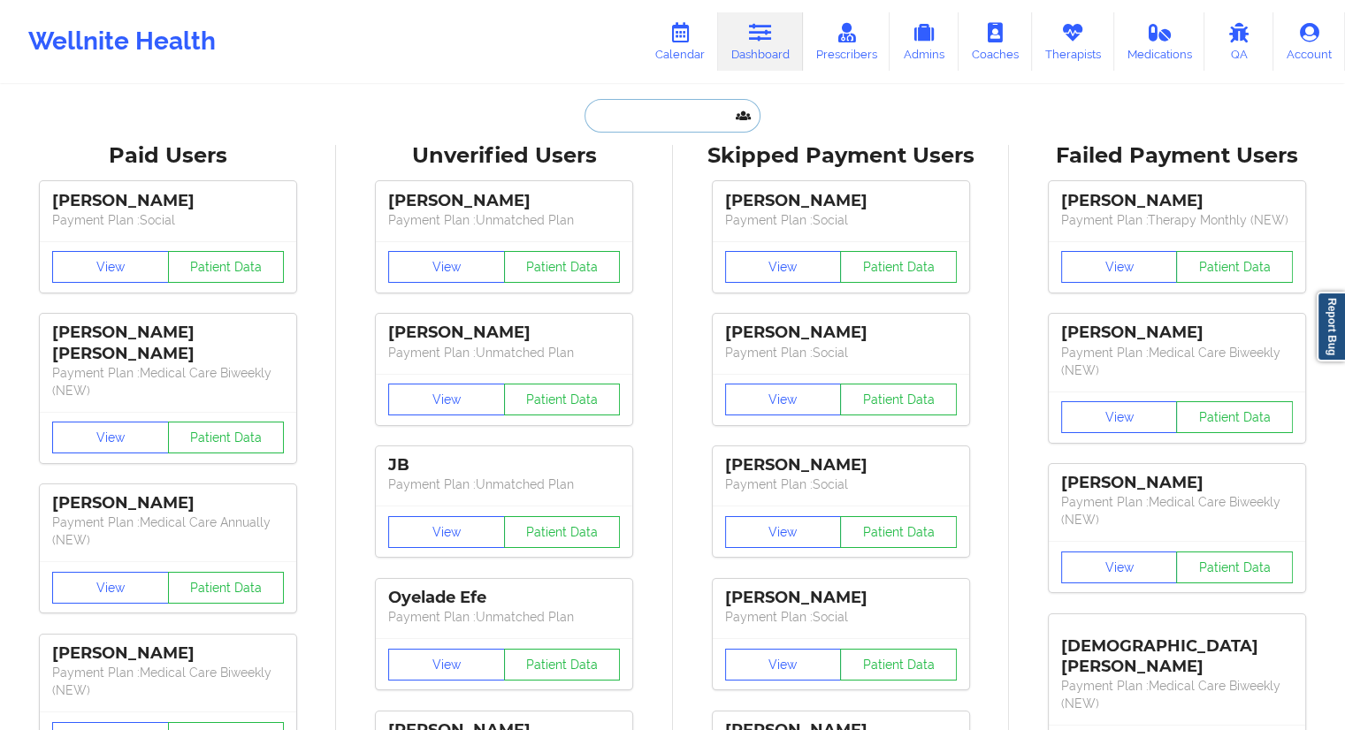
click at [640, 115] on input "text" at bounding box center [671, 116] width 175 height 34
paste input "[PHONE_NUMBER]"
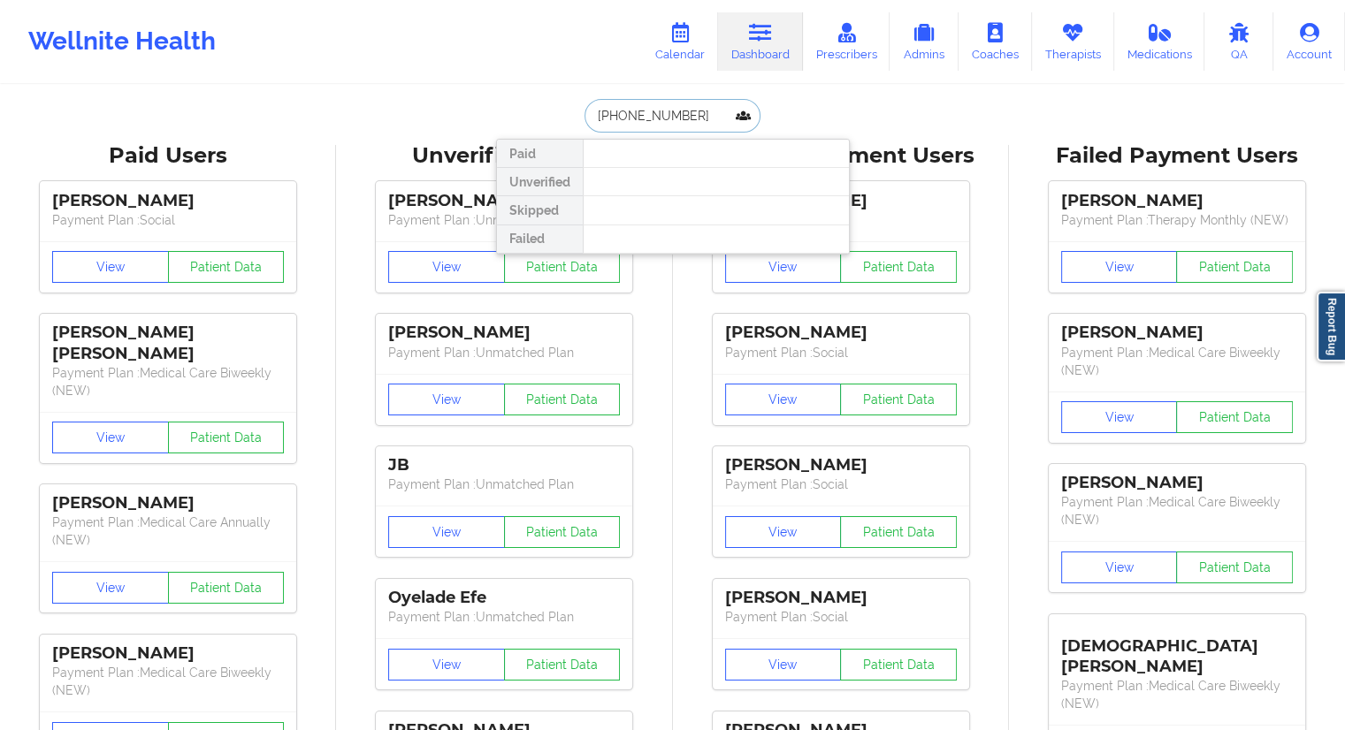
drag, startPoint x: 694, startPoint y: 112, endPoint x: 555, endPoint y: 115, distance: 138.8
click at [555, 115] on div "[PHONE_NUMBER] Paid Unverified Skipped Failed" at bounding box center [673, 116] width 354 height 34
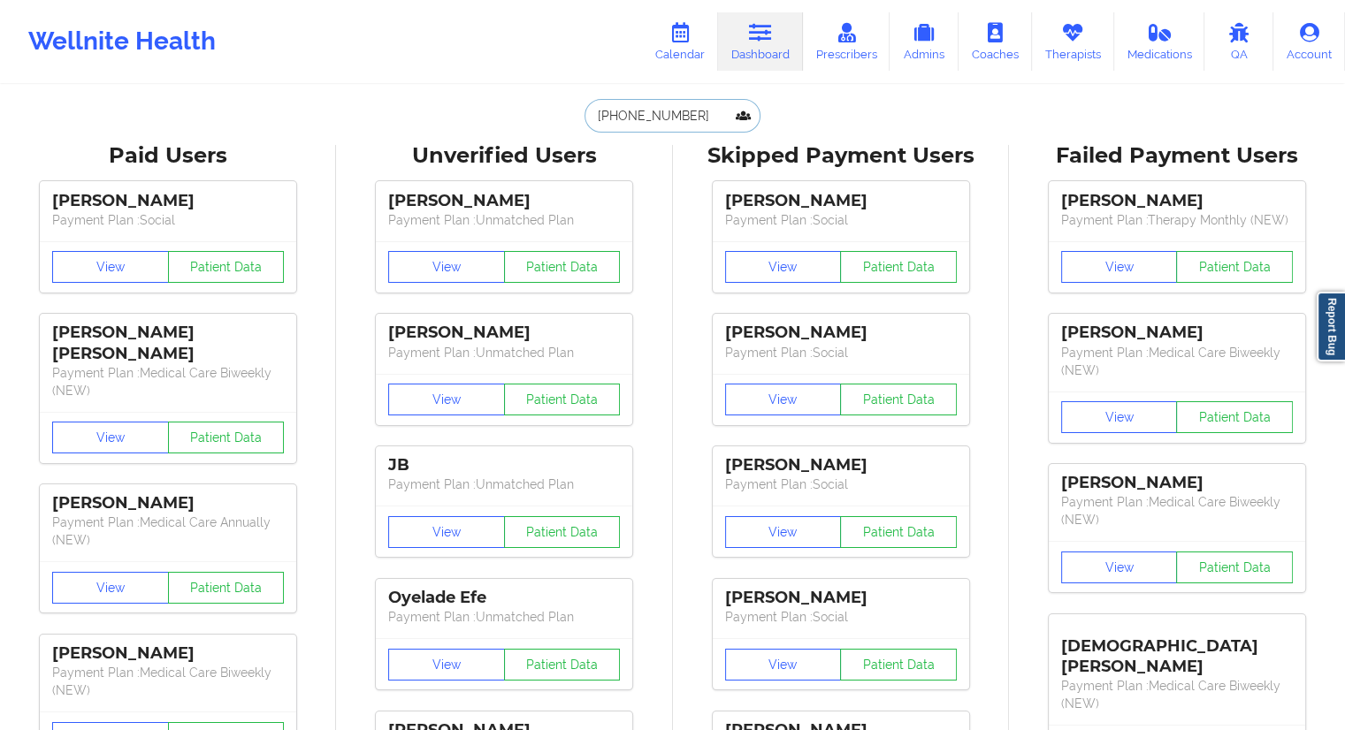
paste input "[PERSON_NAME]"
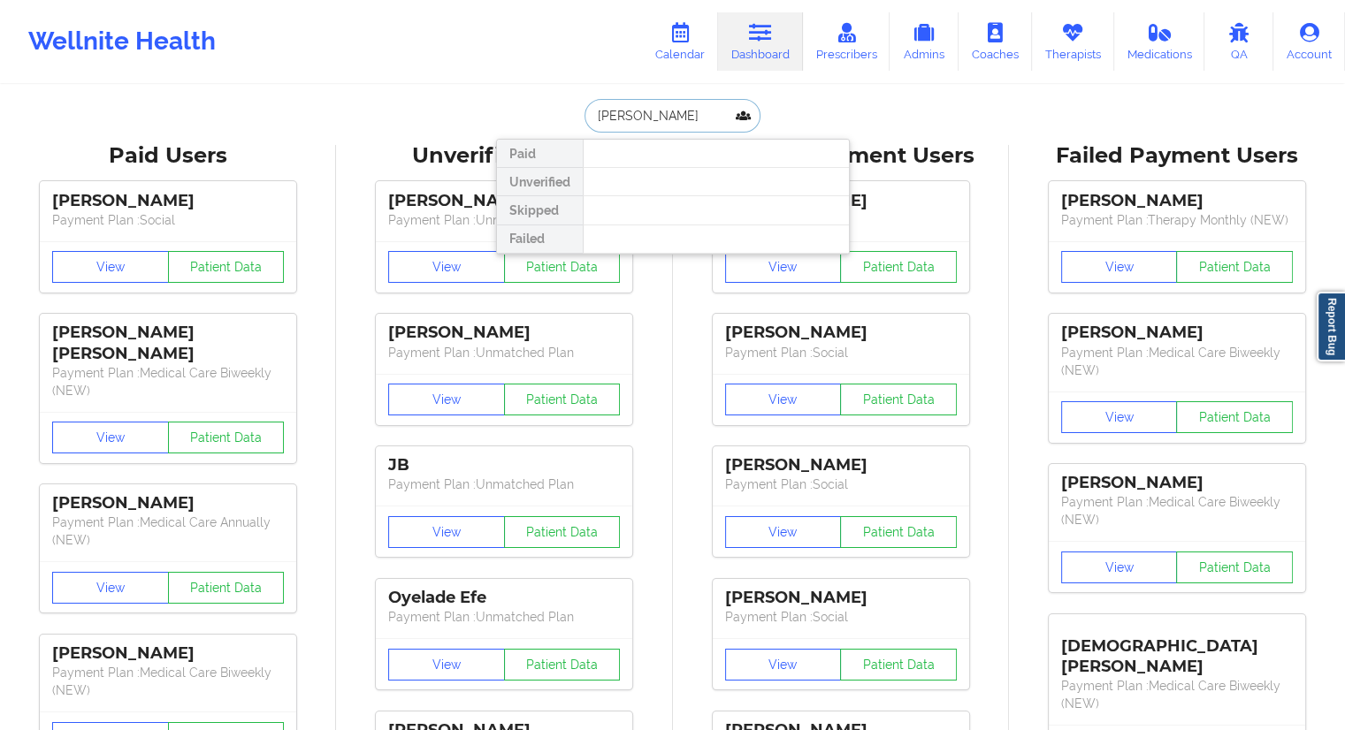
paste input "[EMAIL_ADDRESS][DOMAIN_NAME]"
type input "[EMAIL_ADDRESS][DOMAIN_NAME]"
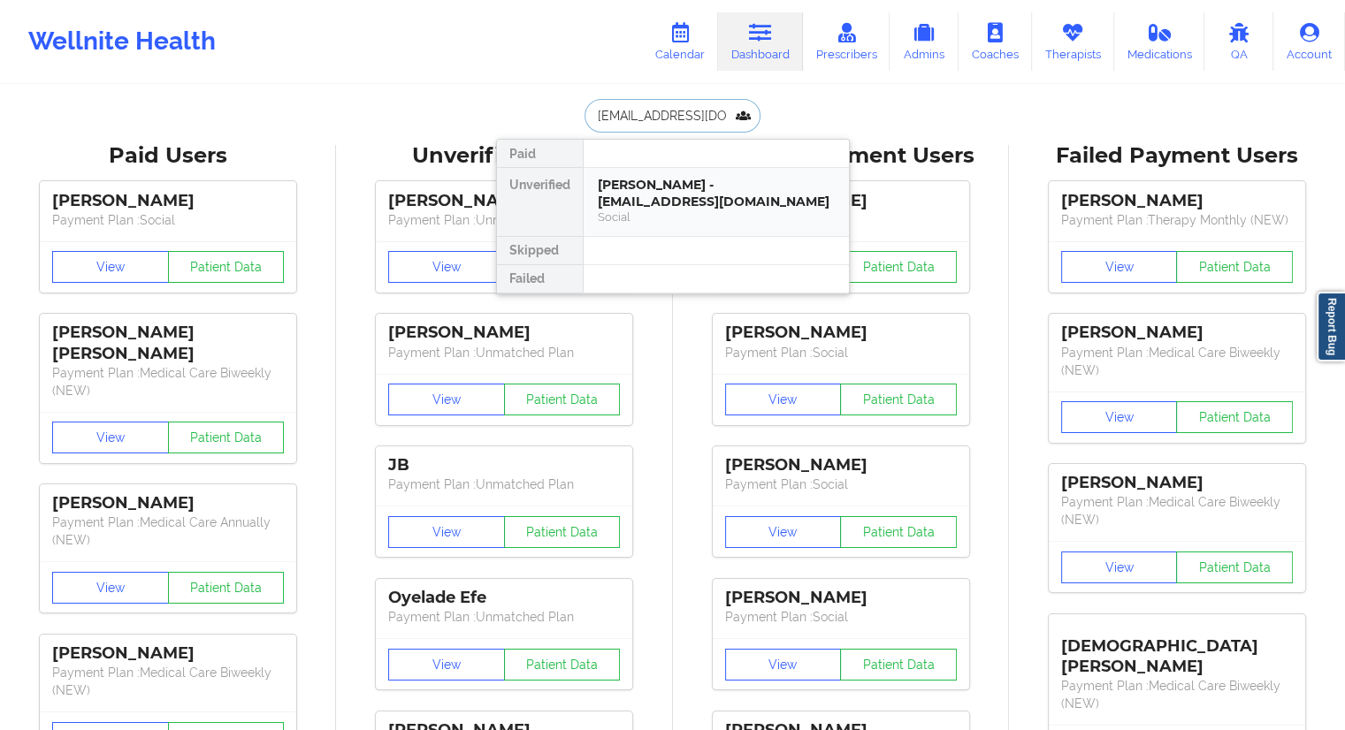
click at [660, 194] on div "[PERSON_NAME] - [EMAIL_ADDRESS][DOMAIN_NAME]" at bounding box center [716, 193] width 237 height 33
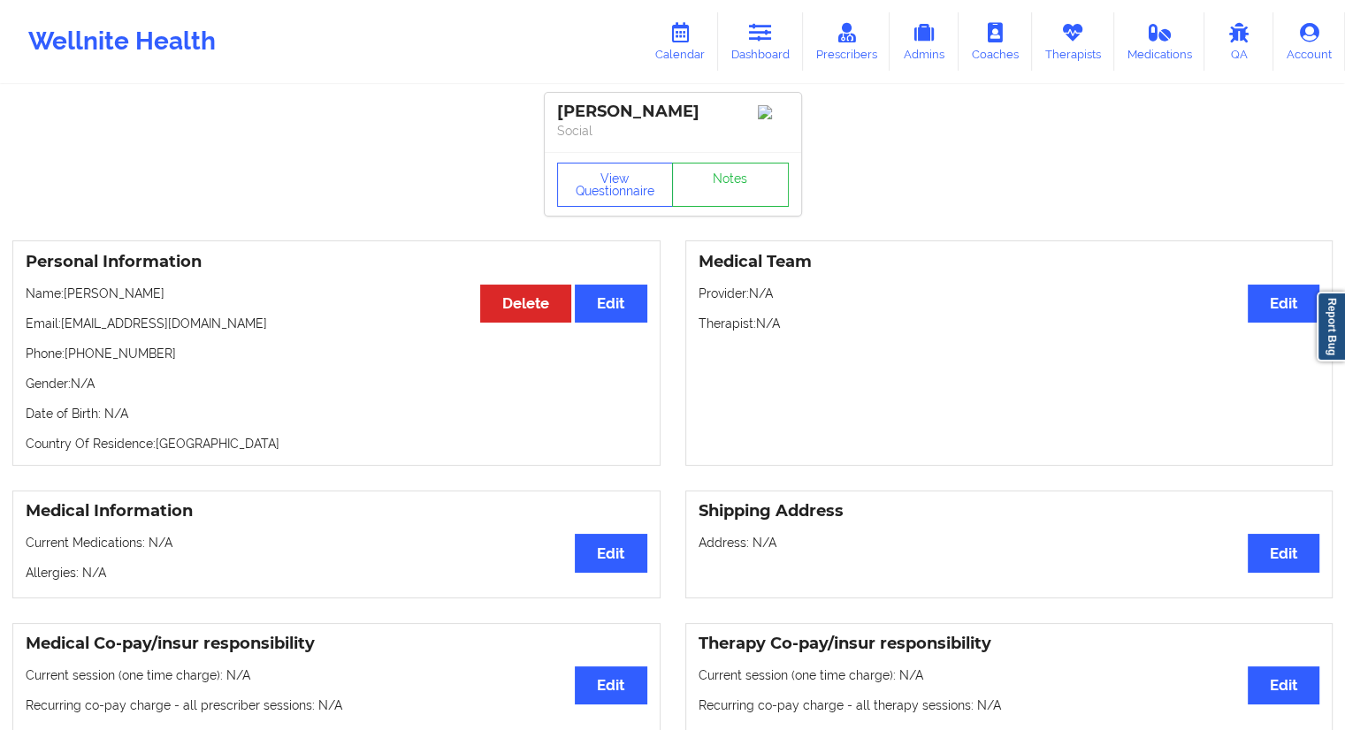
drag, startPoint x: 179, startPoint y: 297, endPoint x: 65, endPoint y: 301, distance: 115.0
click at [65, 301] on p "Name: [PERSON_NAME]" at bounding box center [336, 294] width 621 height 18
copy p "[PERSON_NAME]"
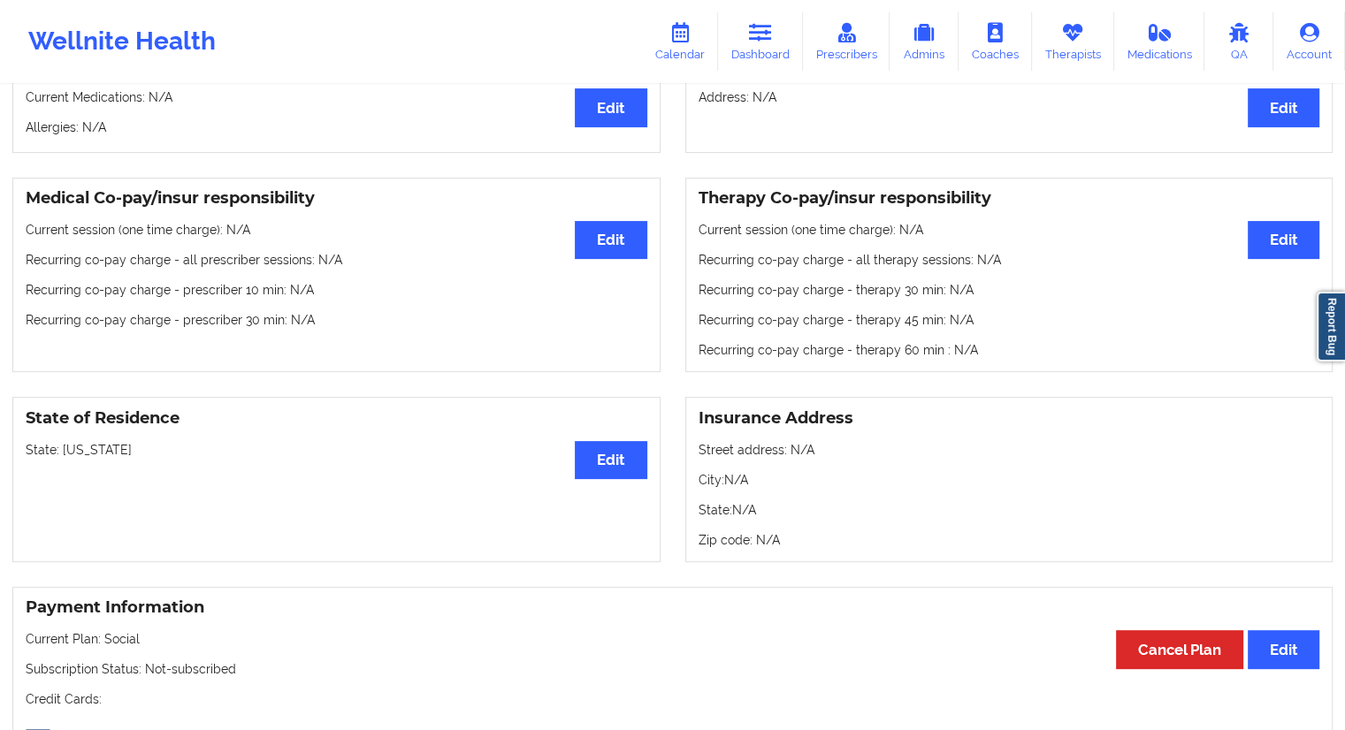
scroll to position [354, 0]
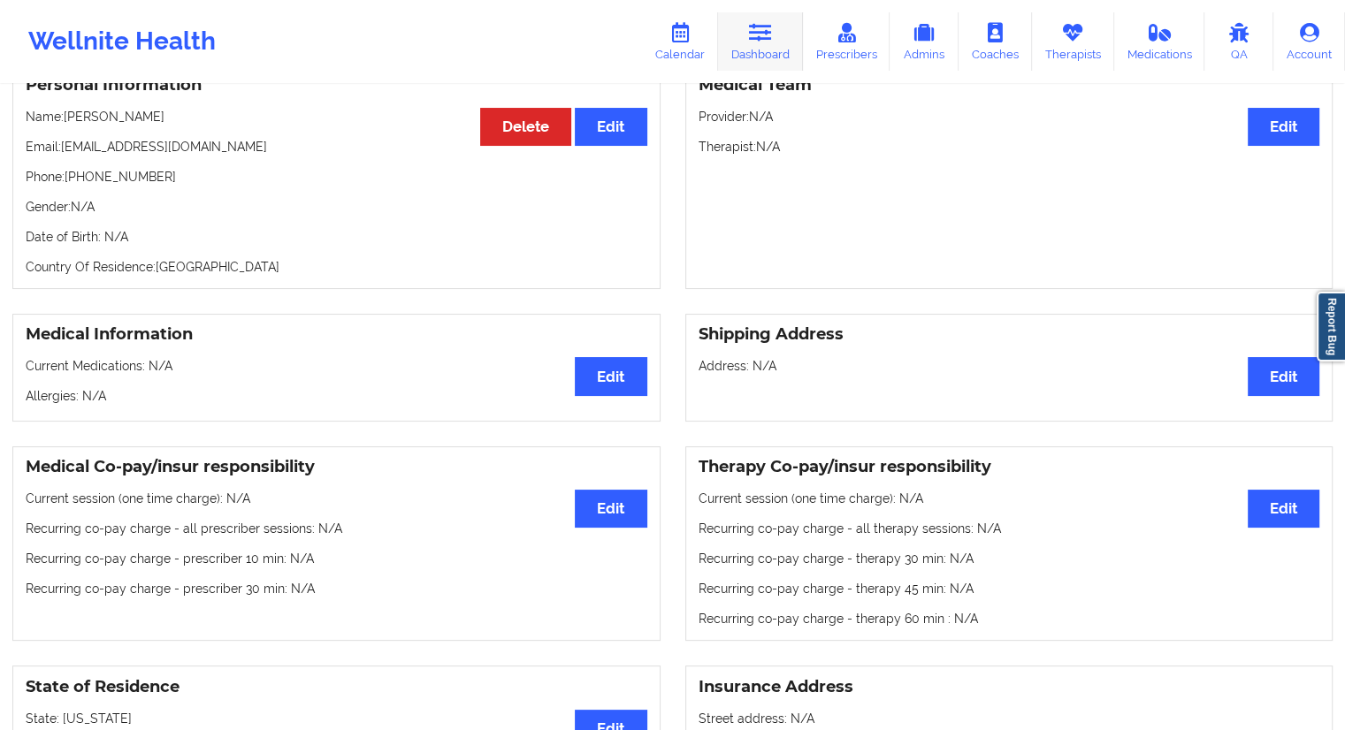
click at [757, 53] on link "Dashboard" at bounding box center [760, 41] width 85 height 58
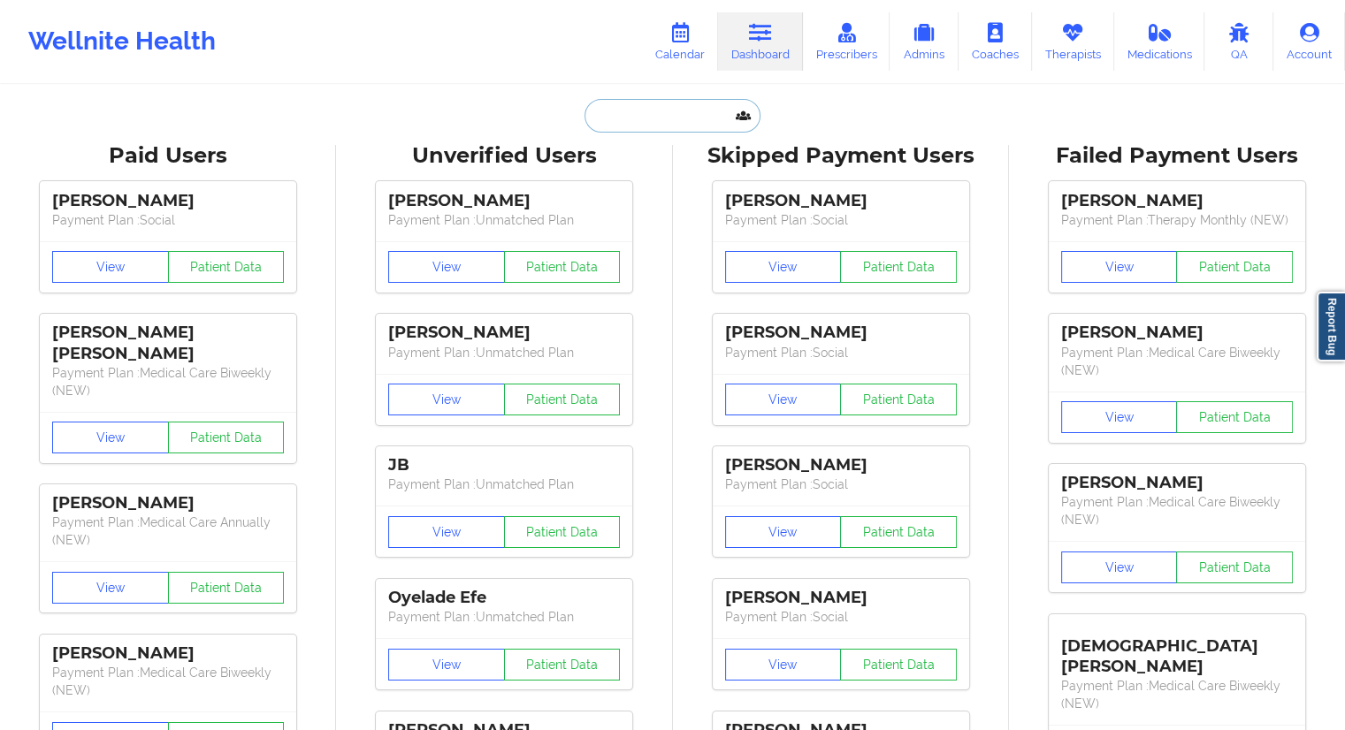
click at [619, 118] on input "text" at bounding box center [671, 116] width 175 height 34
paste input "[EMAIL_ADDRESS][DOMAIN_NAME]"
type input "[EMAIL_ADDRESS][DOMAIN_NAME]"
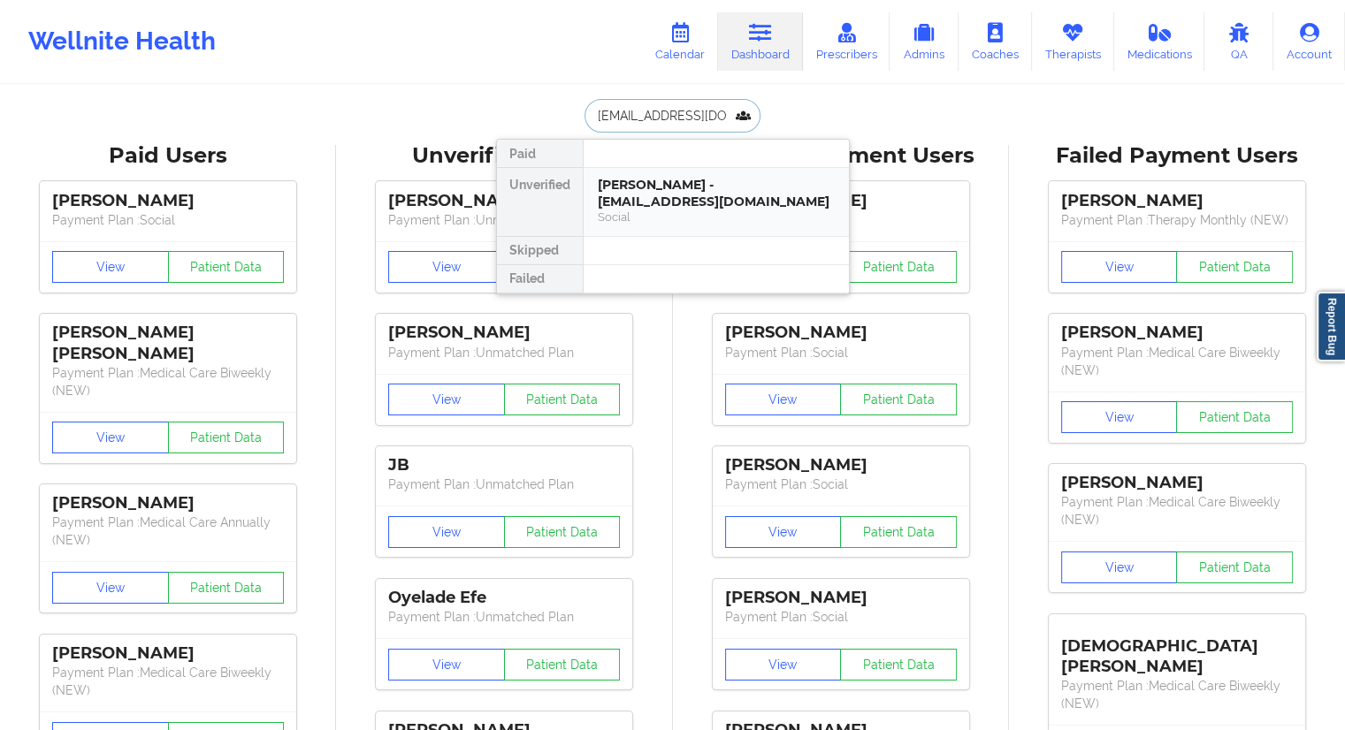
click at [674, 194] on div "[PERSON_NAME] - [EMAIL_ADDRESS][DOMAIN_NAME]" at bounding box center [716, 193] width 237 height 33
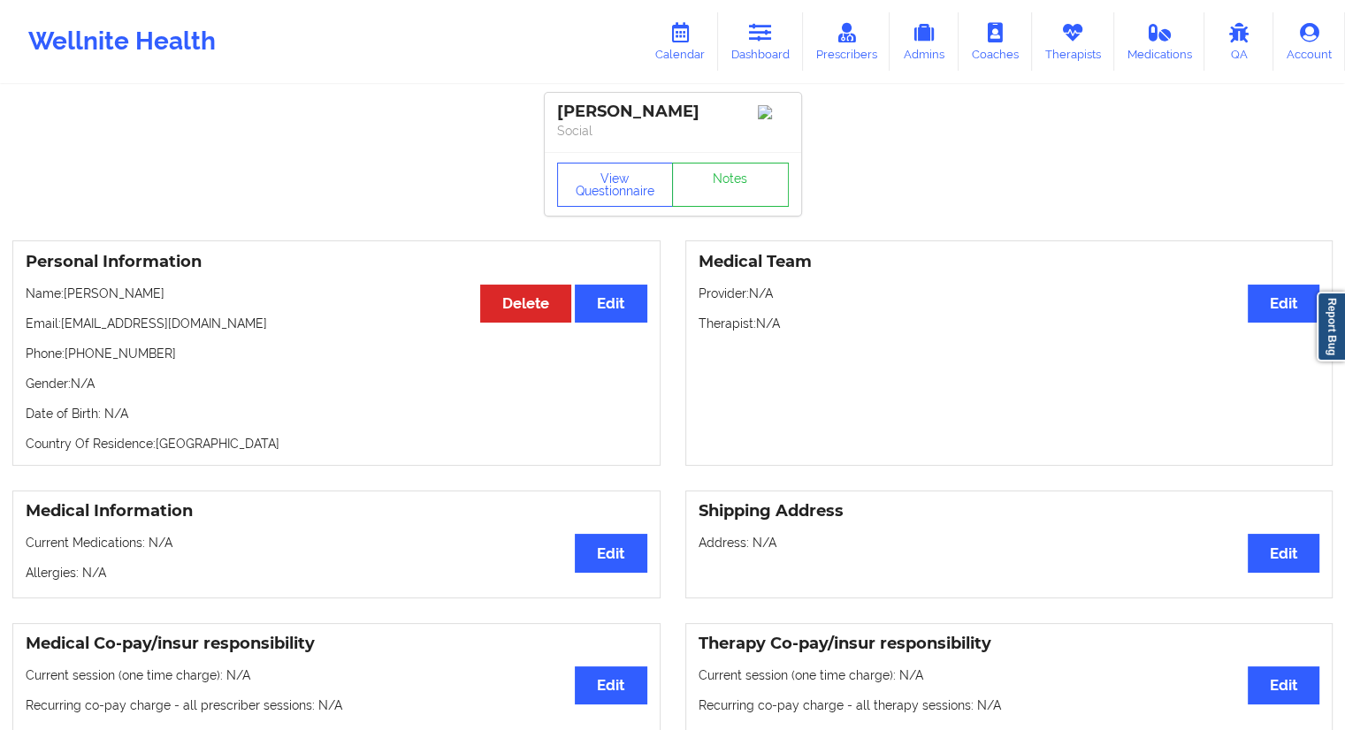
drag, startPoint x: 187, startPoint y: 301, endPoint x: 69, endPoint y: 299, distance: 118.5
click at [69, 299] on p "Name: [PERSON_NAME]" at bounding box center [336, 294] width 621 height 18
copy p "[PERSON_NAME]"
